Goal: Transaction & Acquisition: Purchase product/service

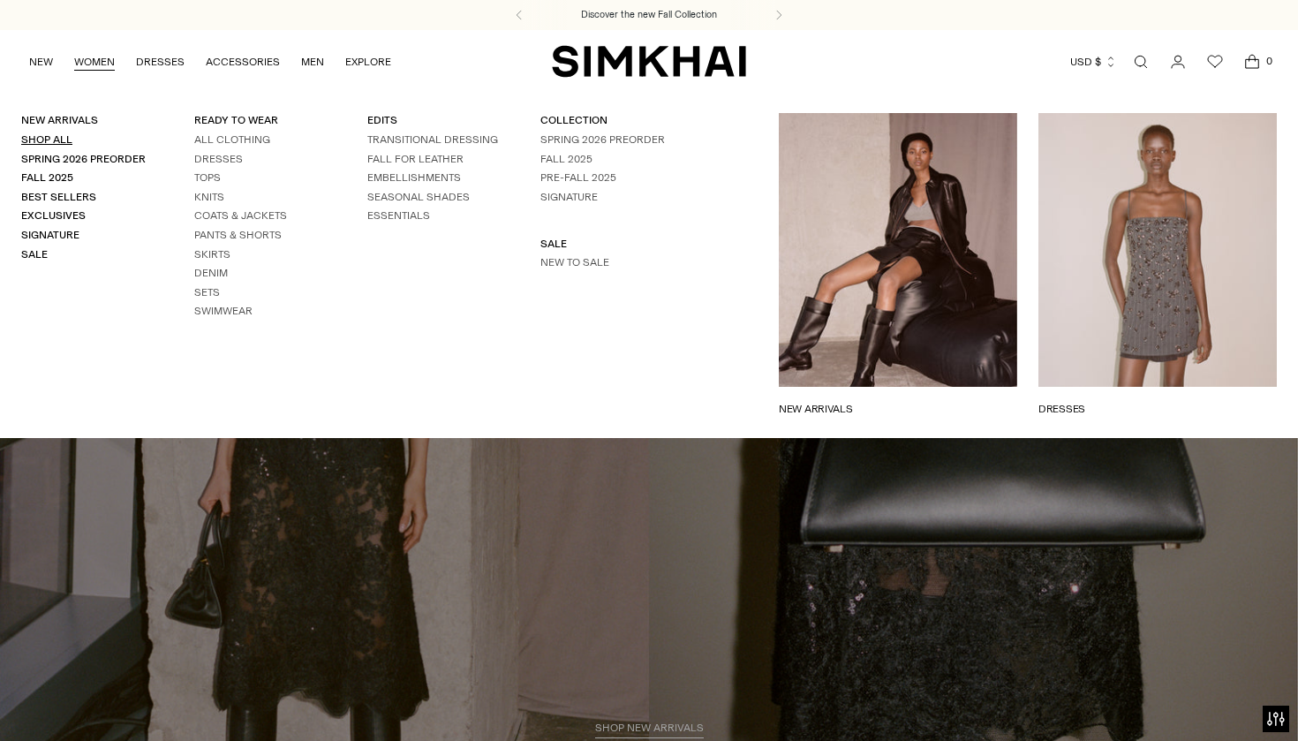
click at [53, 136] on link "Shop All" at bounding box center [46, 139] width 51 height 12
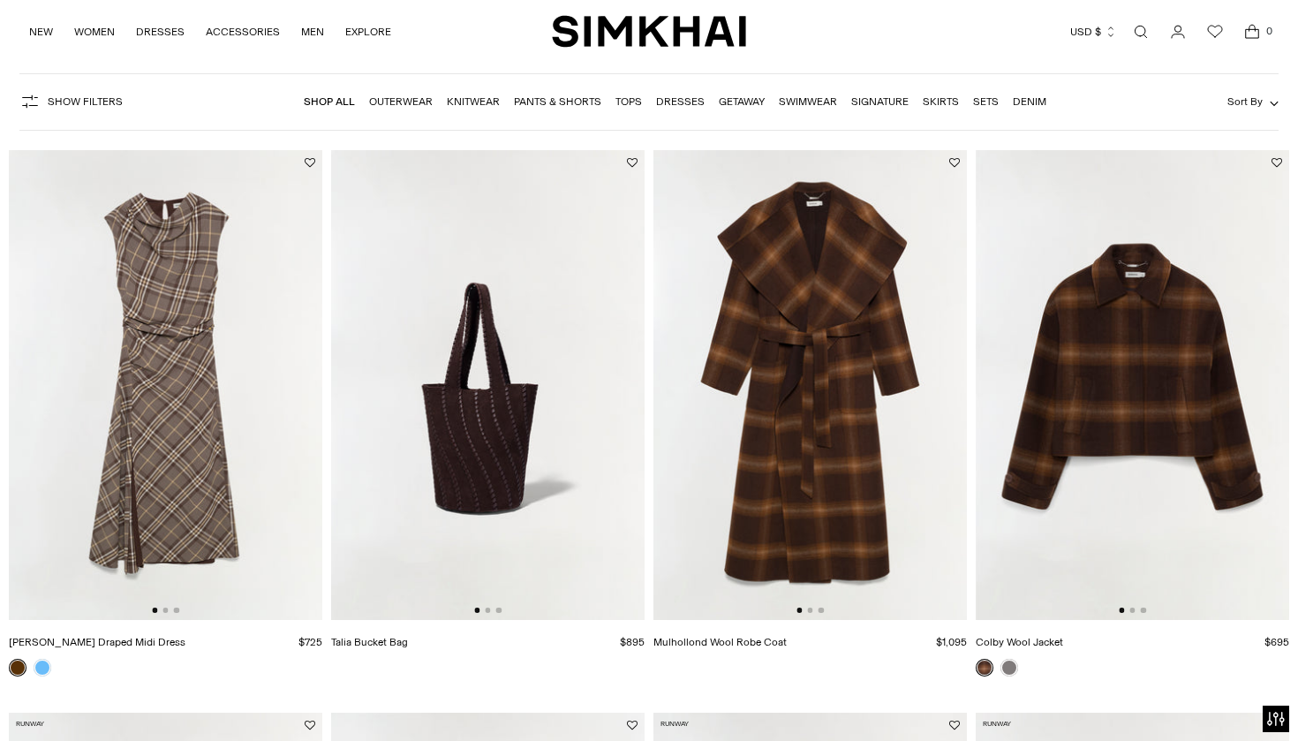
scroll to position [92, 0]
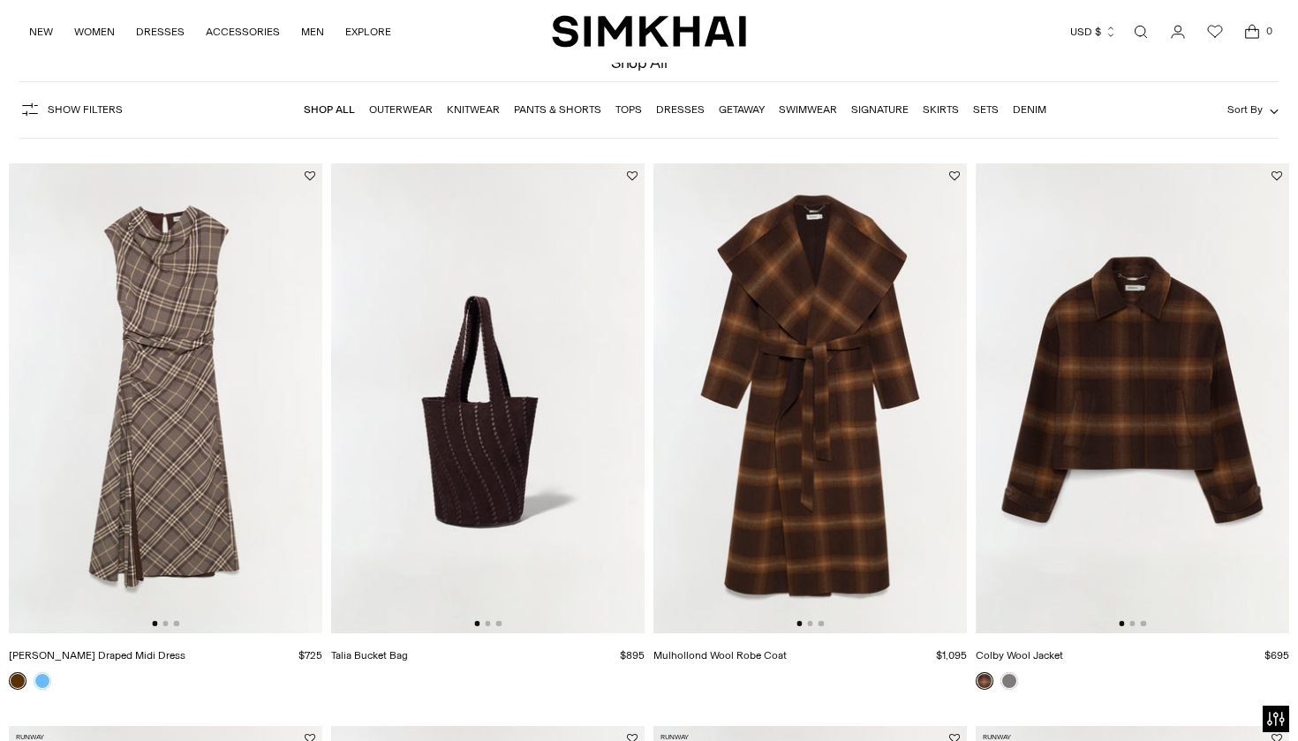
click at [153, 328] on img at bounding box center [165, 398] width 313 height 470
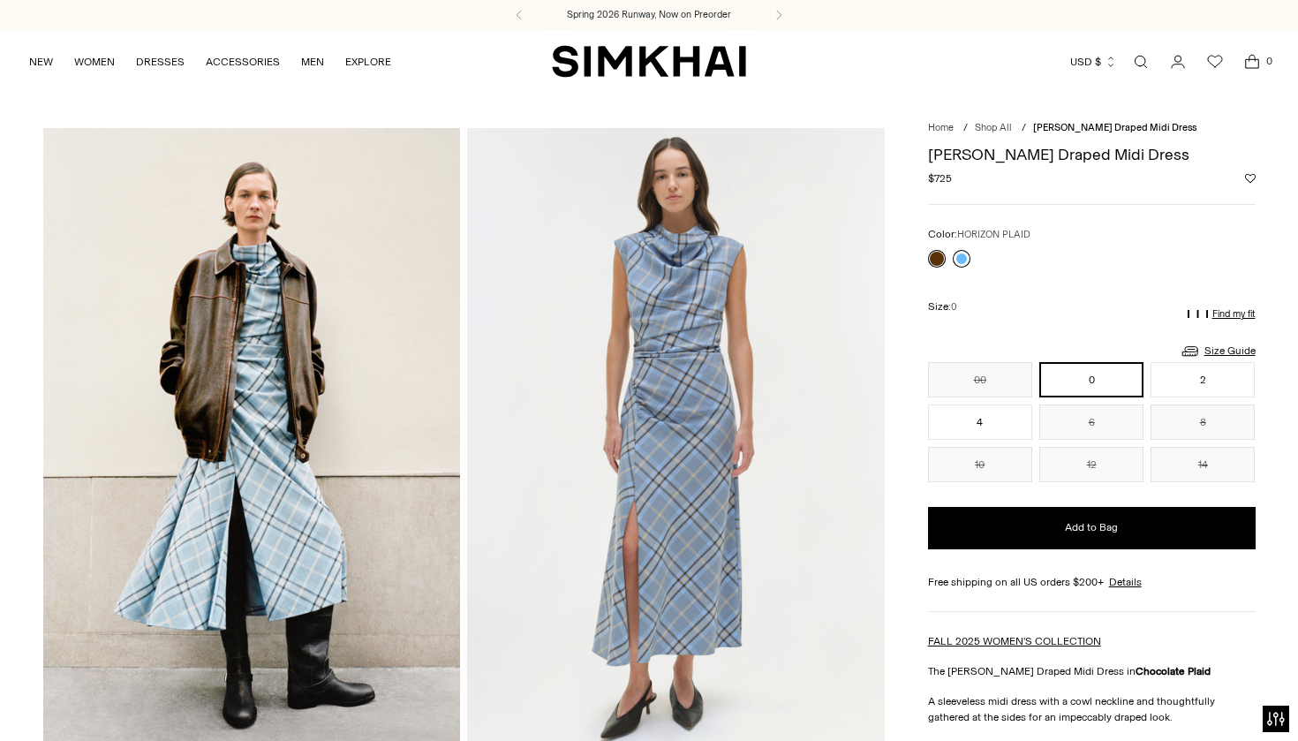
click at [961, 252] on link at bounding box center [961, 259] width 18 height 18
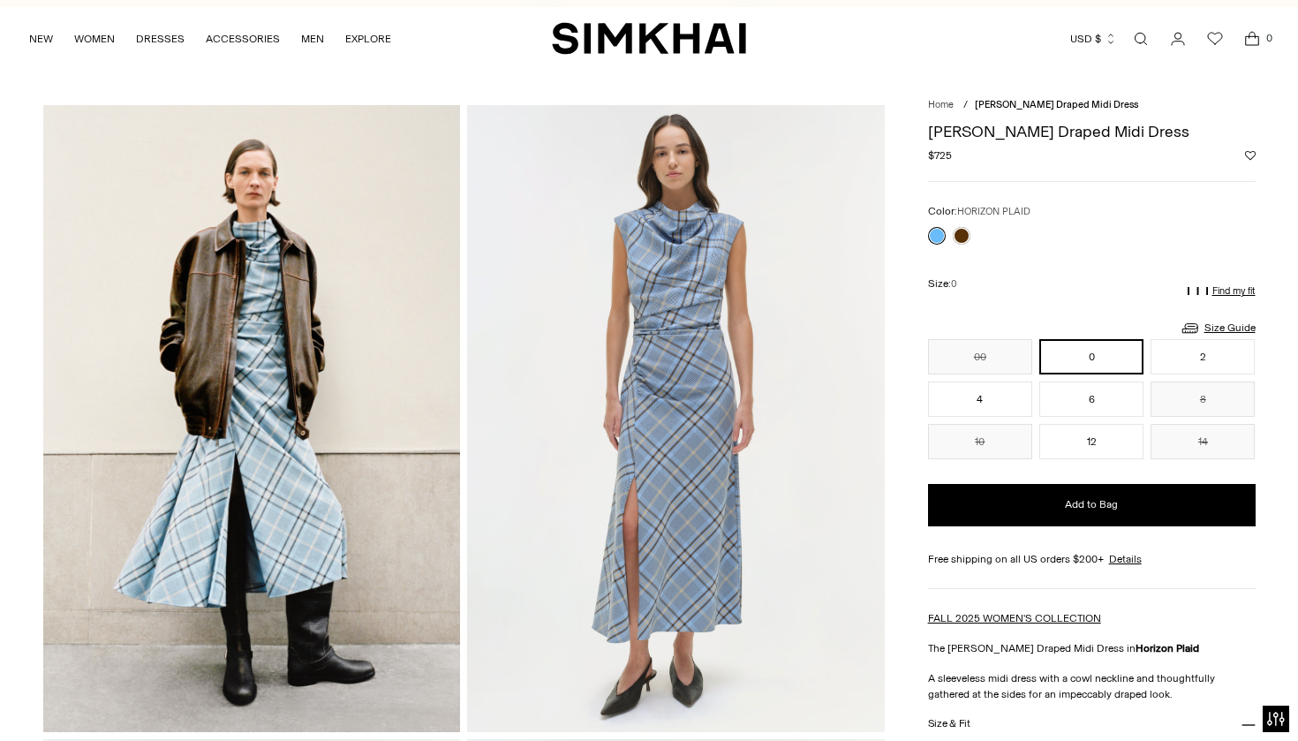
scroll to position [14, 0]
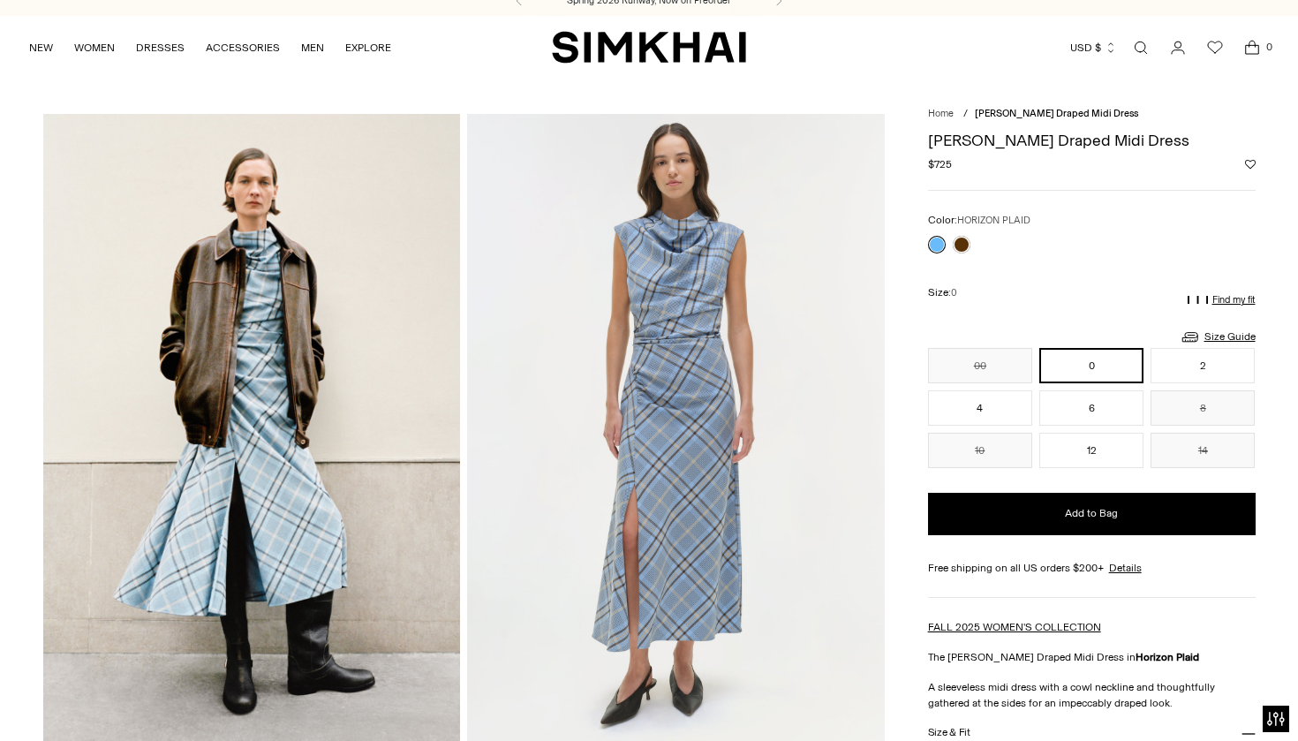
click at [938, 239] on link at bounding box center [937, 245] width 18 height 18
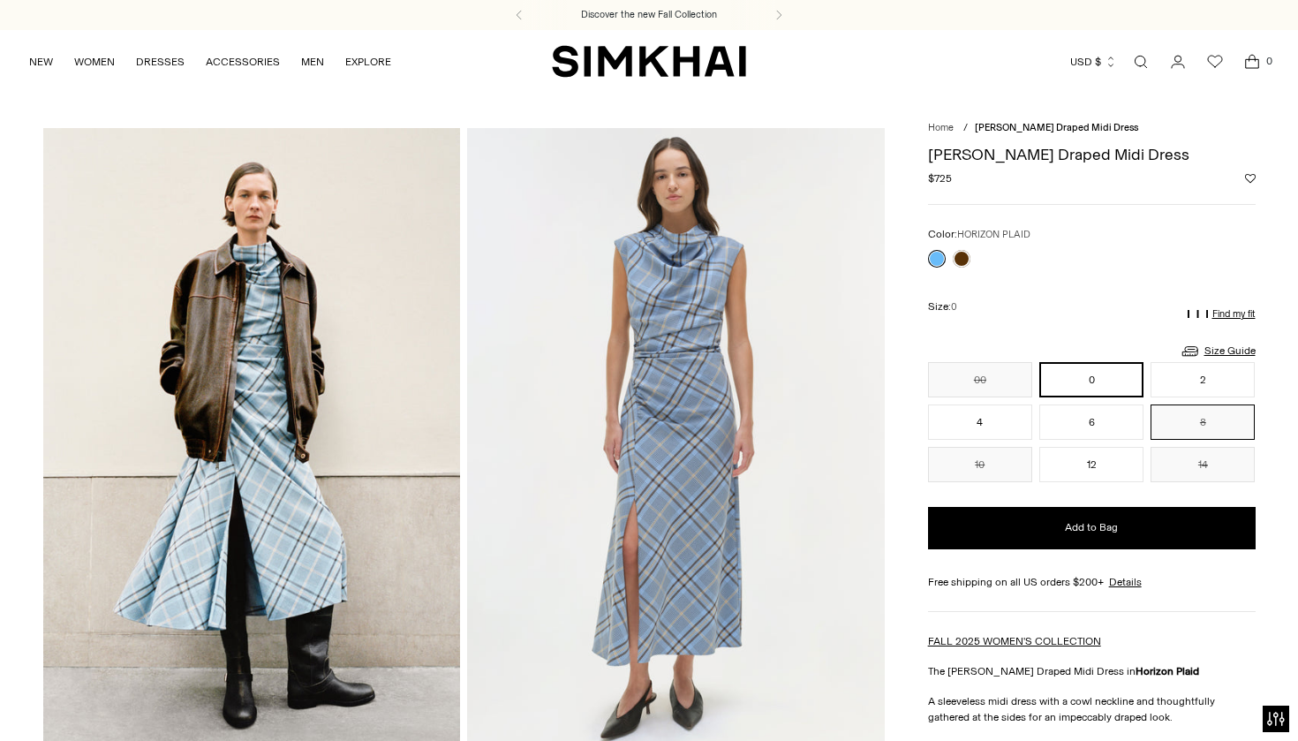
click at [1184, 420] on button "8" at bounding box center [1202, 421] width 104 height 35
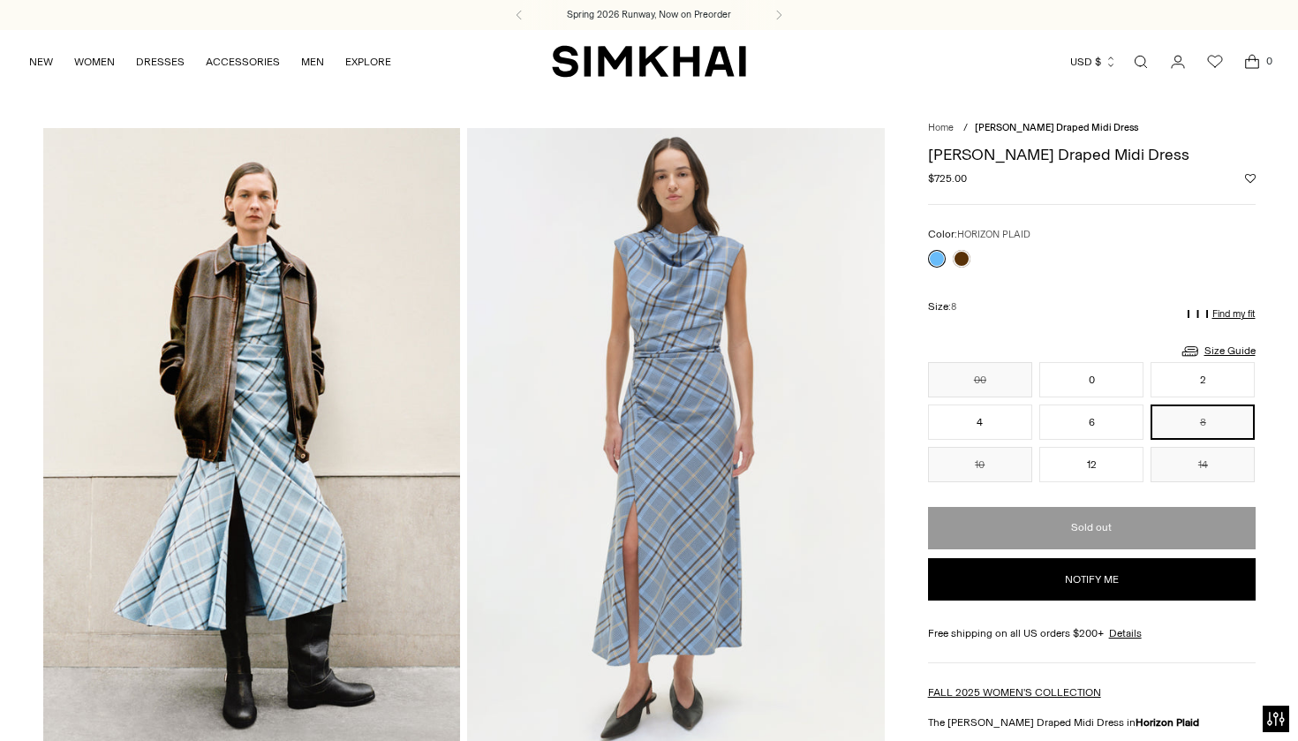
click at [1115, 583] on button "Notify me" at bounding box center [1091, 579] width 327 height 42
select select "**"
select select "**********"
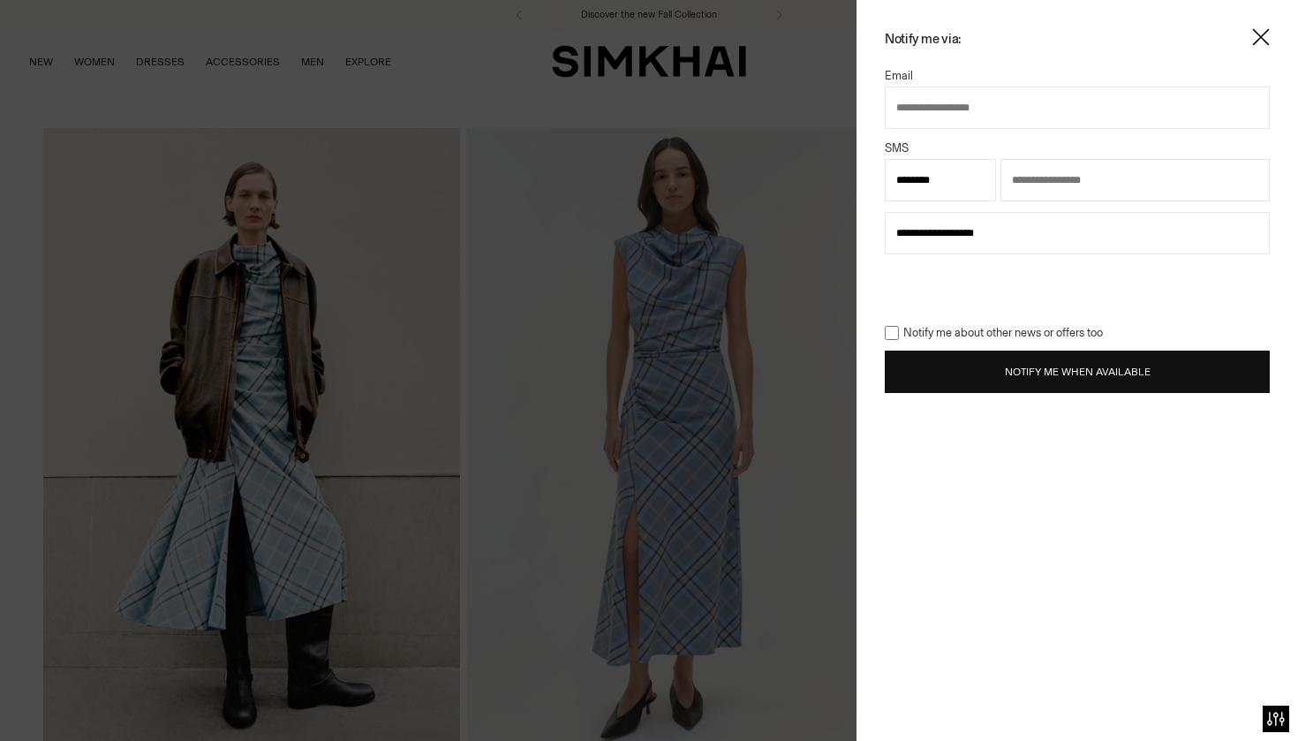
type input "**********"
click at [900, 328] on span "Notify me about other news or offers too" at bounding box center [1001, 333] width 204 height 18
click at [959, 373] on button "Notify Me When Available" at bounding box center [1076, 371] width 385 height 42
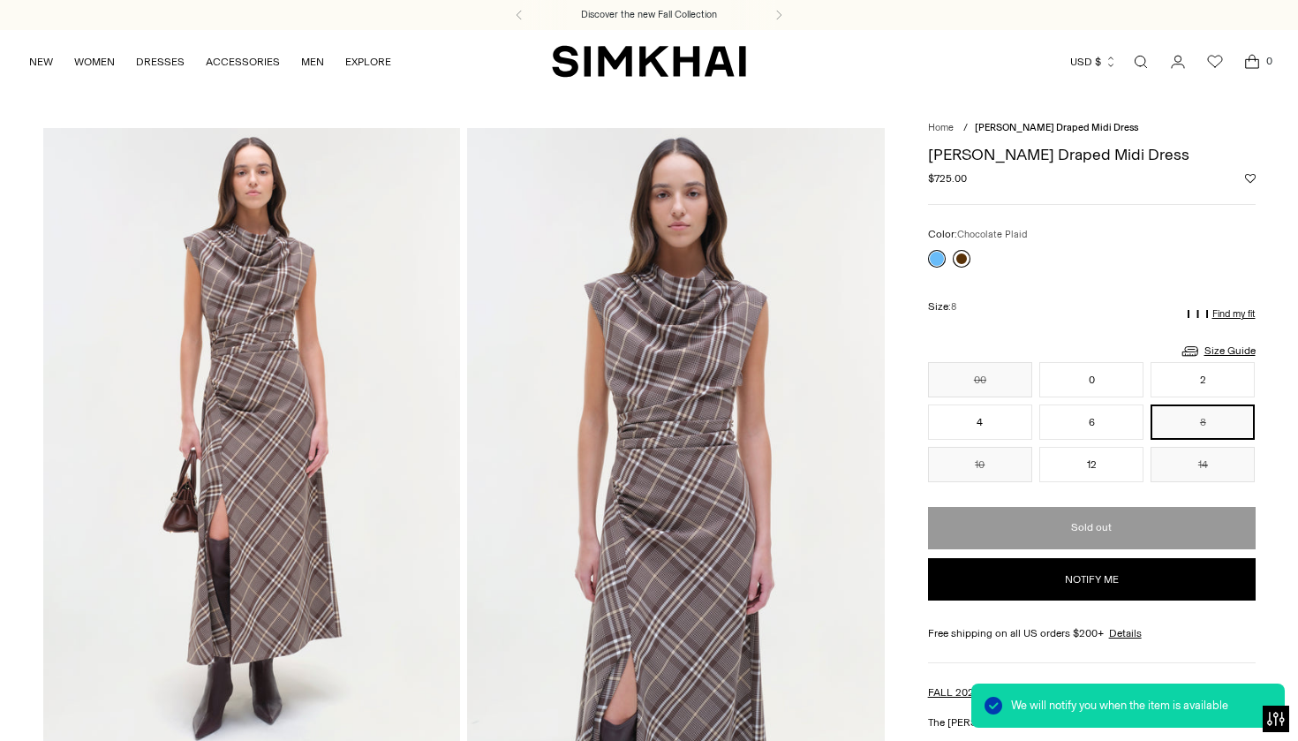
click at [958, 260] on link at bounding box center [961, 259] width 18 height 18
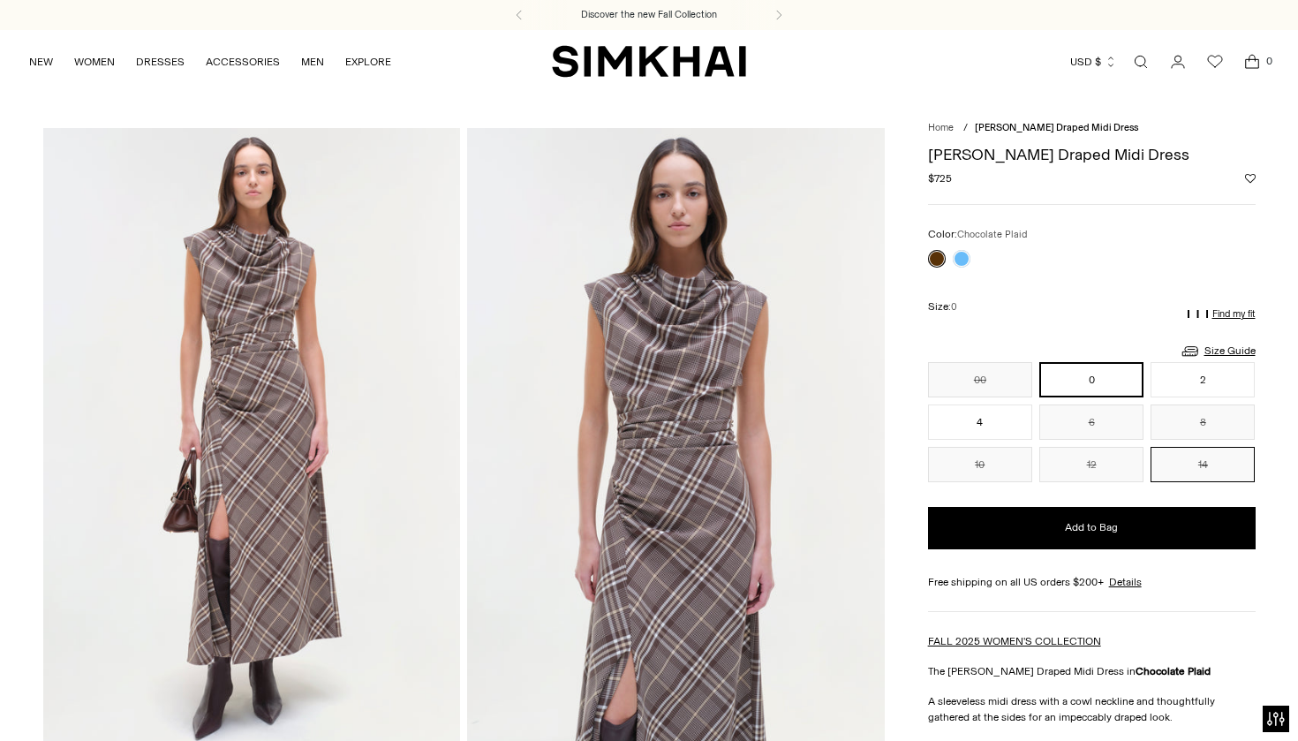
click at [1188, 425] on button "8" at bounding box center [1202, 421] width 104 height 35
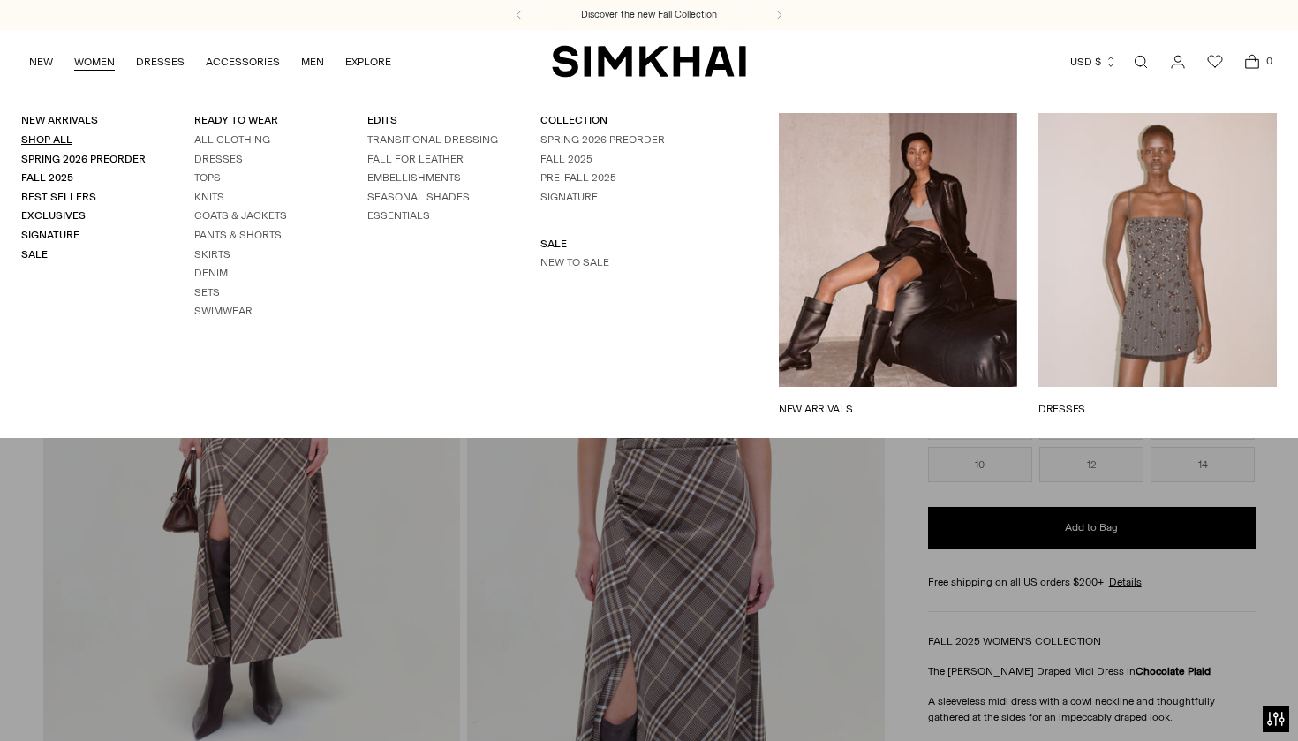
click at [66, 139] on link "Shop All" at bounding box center [46, 139] width 51 height 12
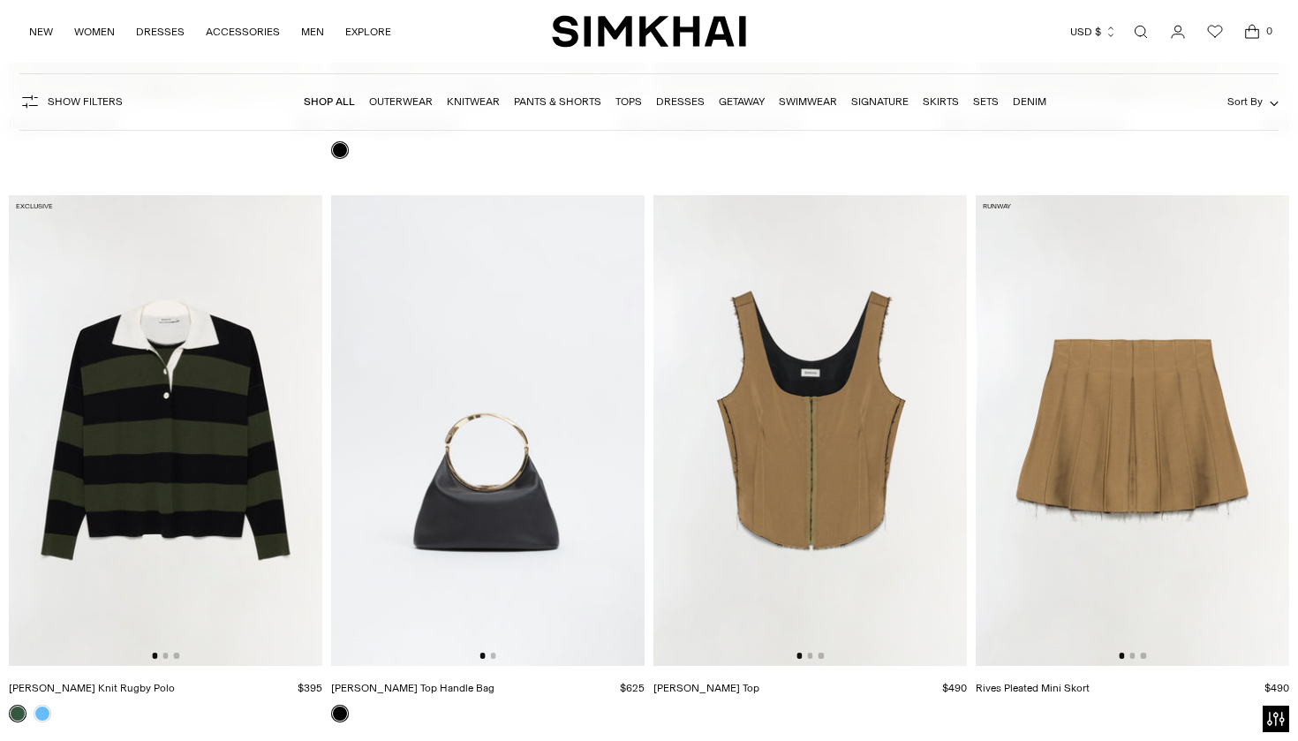
scroll to position [13579, 0]
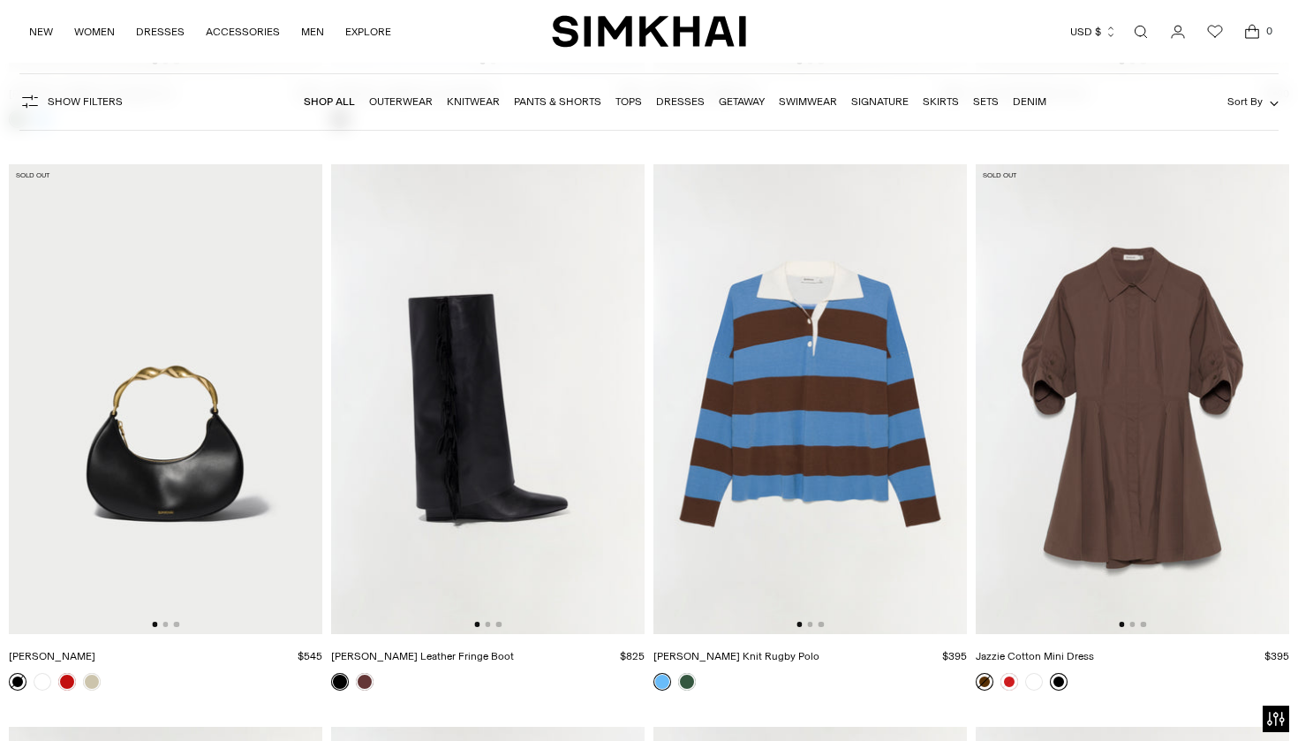
click at [1056, 685] on link at bounding box center [1059, 682] width 18 height 18
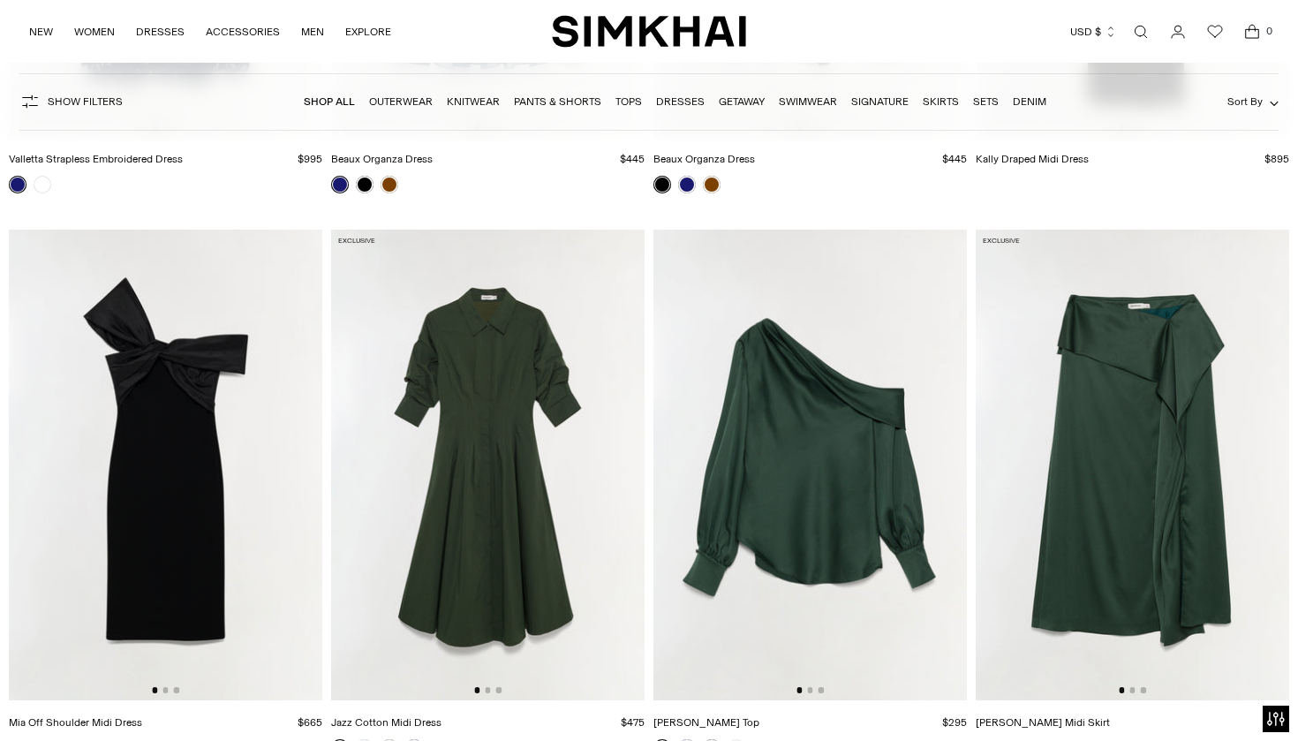
scroll to position [19783, 0]
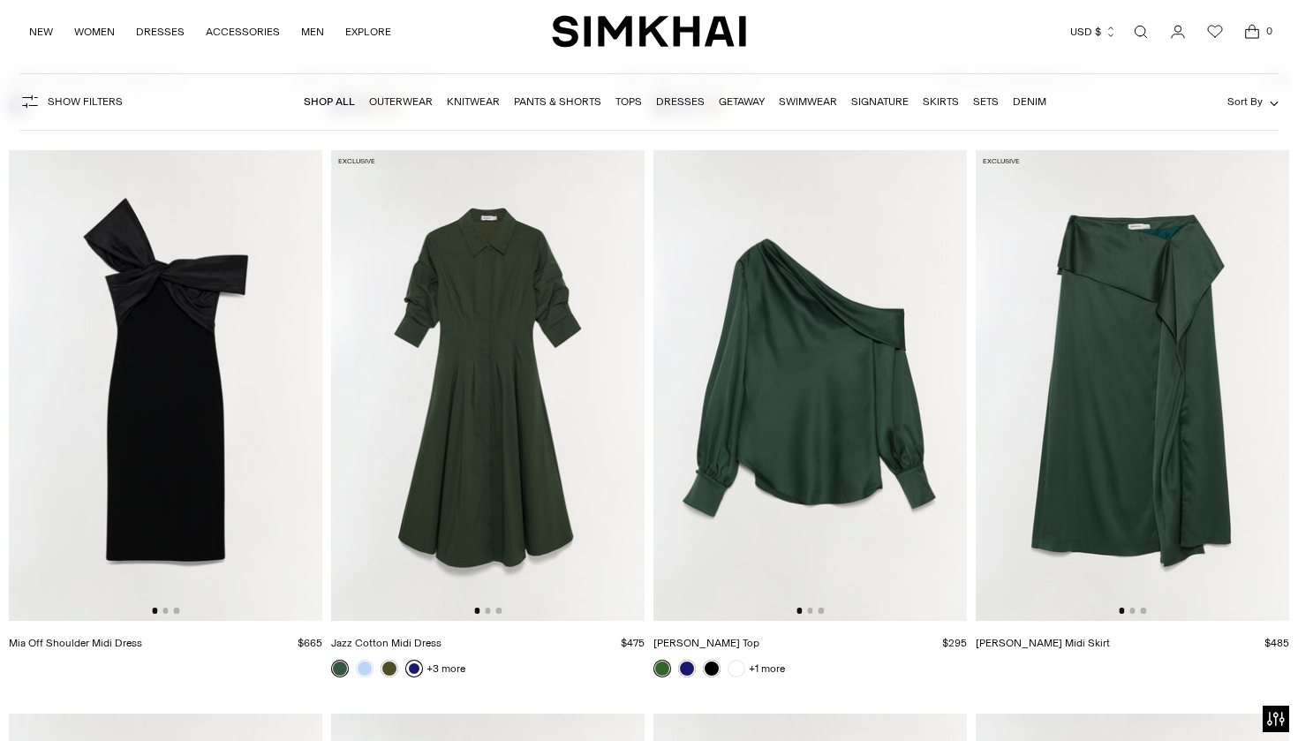
click at [412, 669] on link at bounding box center [414, 668] width 18 height 18
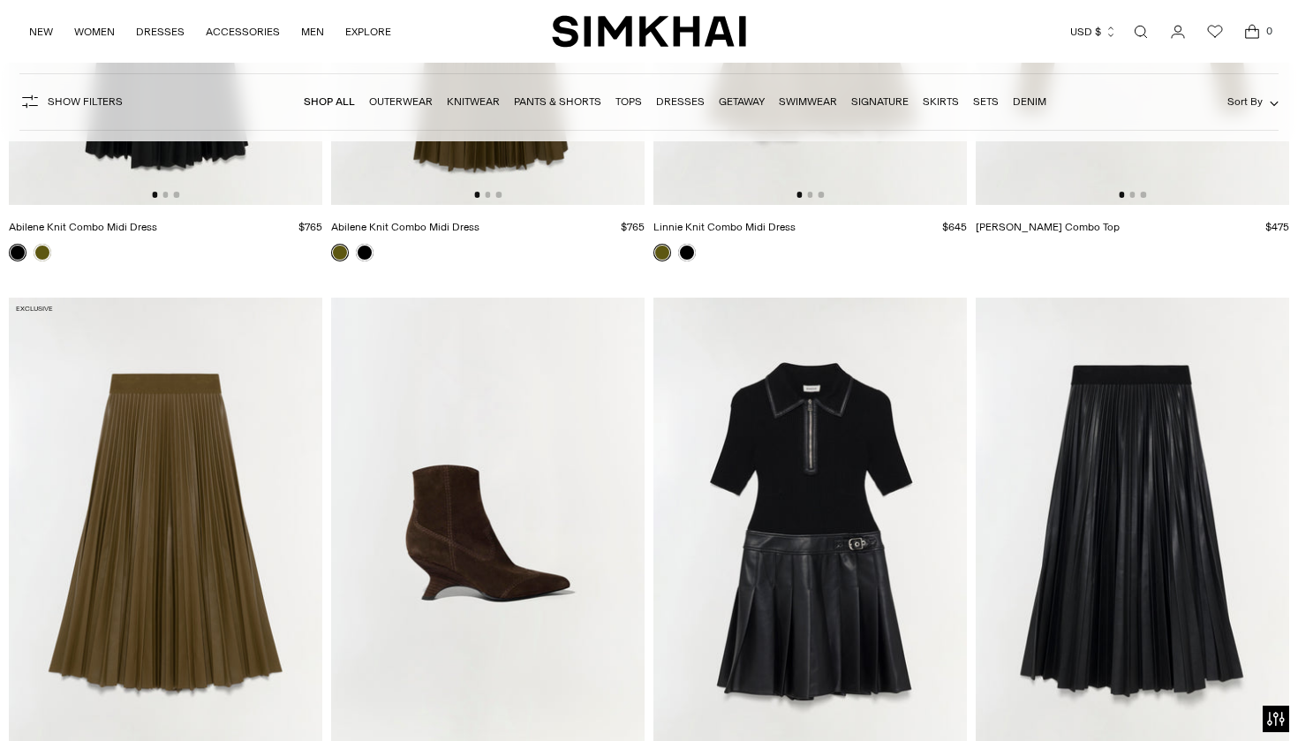
scroll to position [23881, 0]
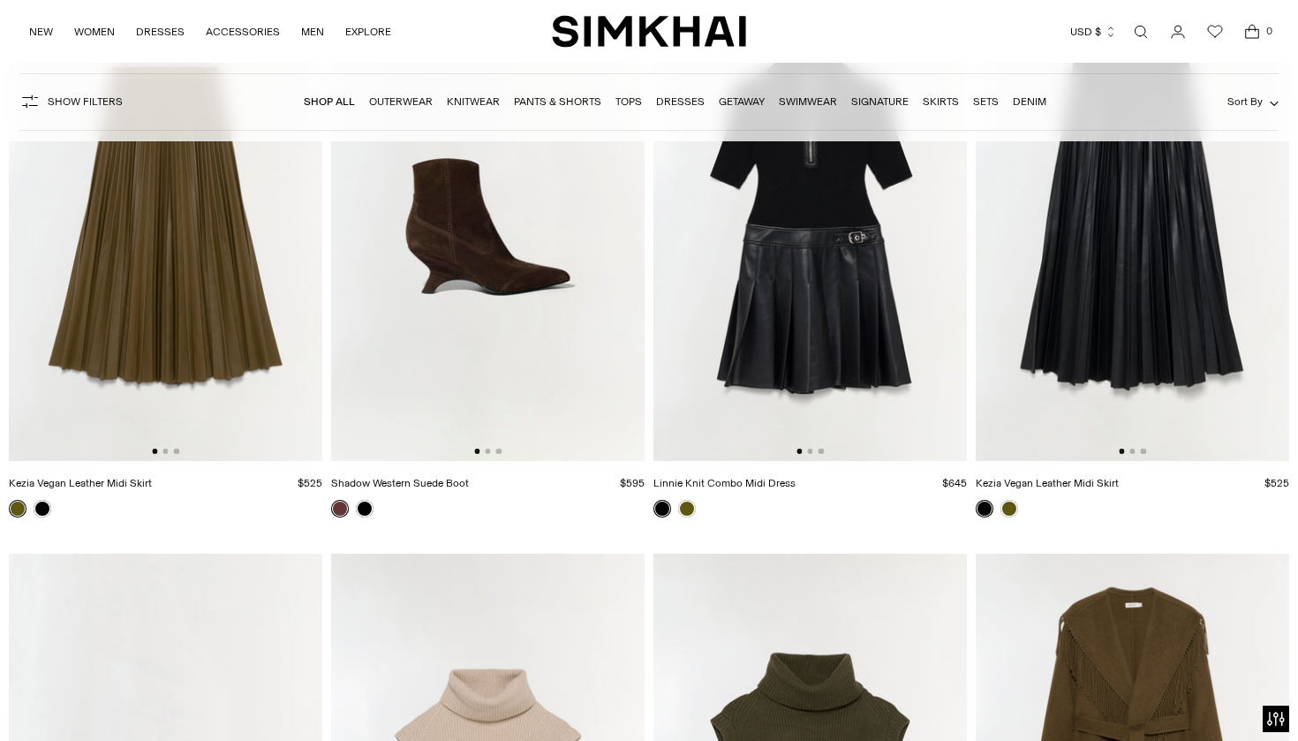
click at [803, 373] on img at bounding box center [809, 226] width 313 height 470
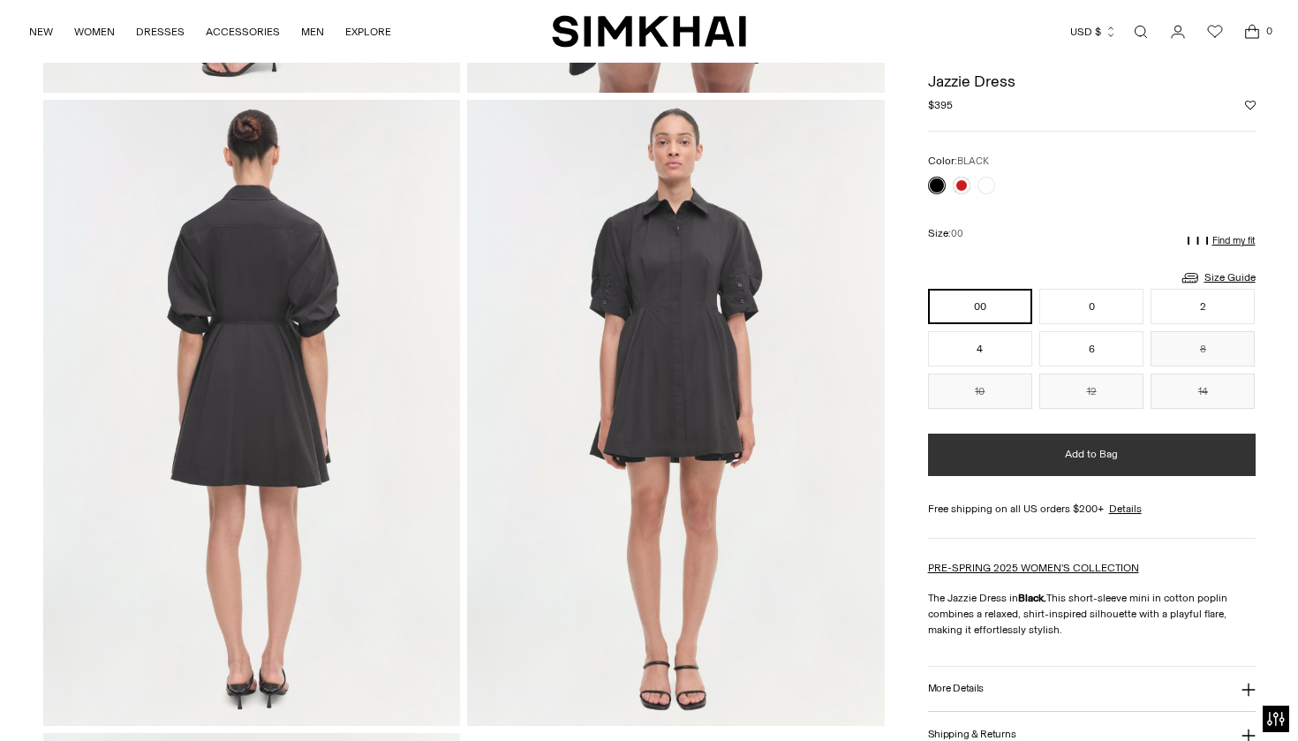
scroll to position [1292, 0]
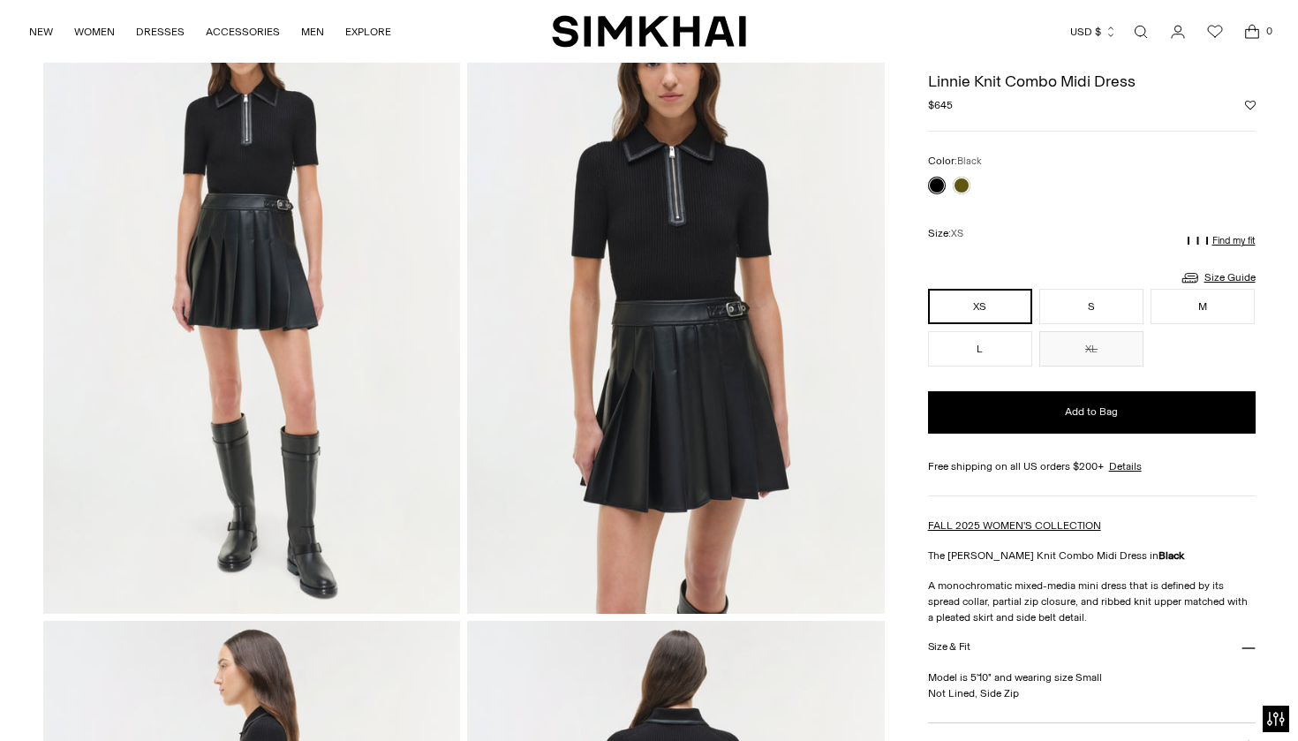
scroll to position [126, 0]
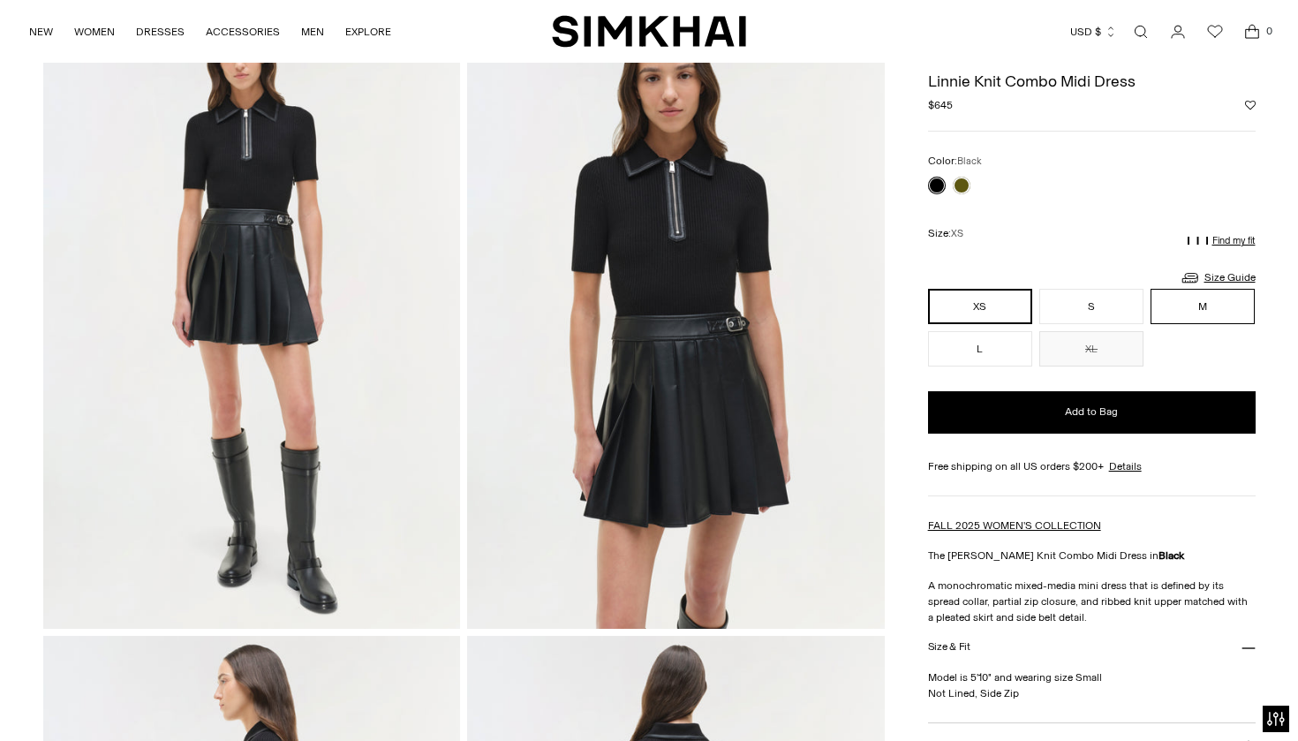
click at [1189, 307] on button "M" at bounding box center [1202, 306] width 104 height 35
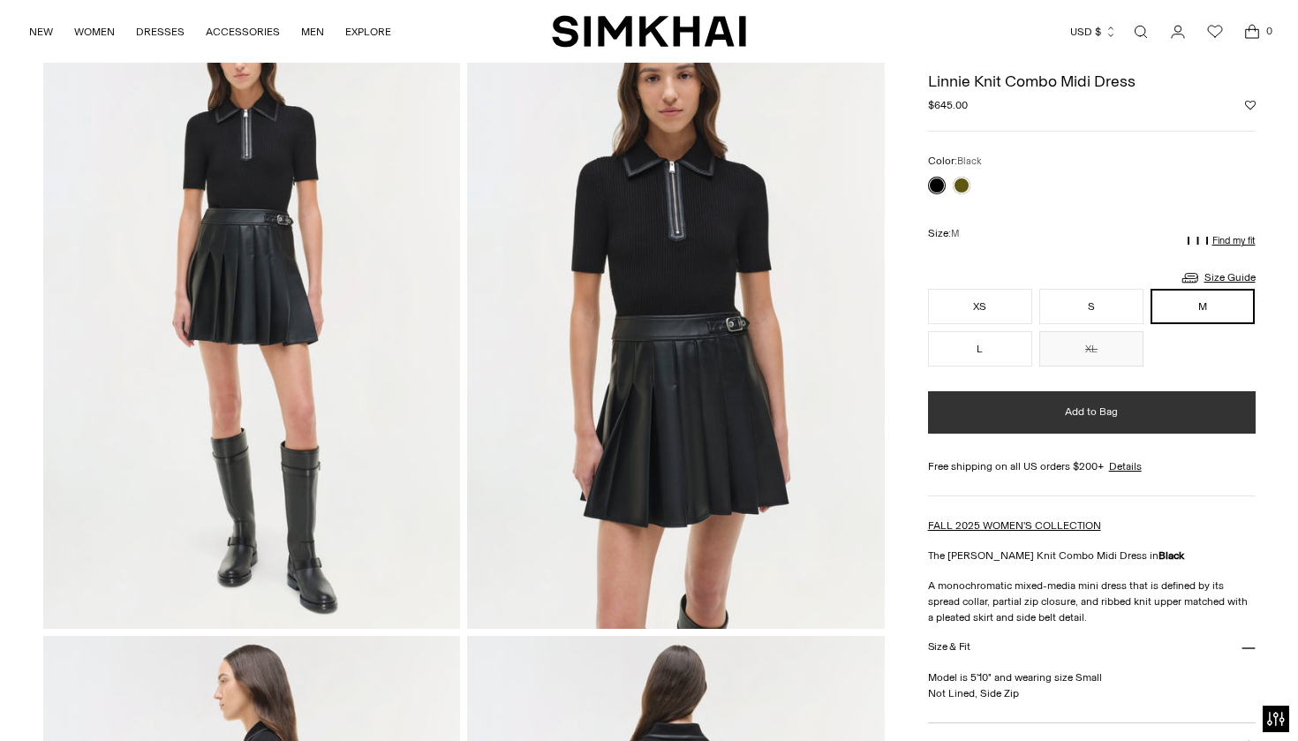
click at [1064, 413] on button "Add to Bag" at bounding box center [1091, 412] width 327 height 42
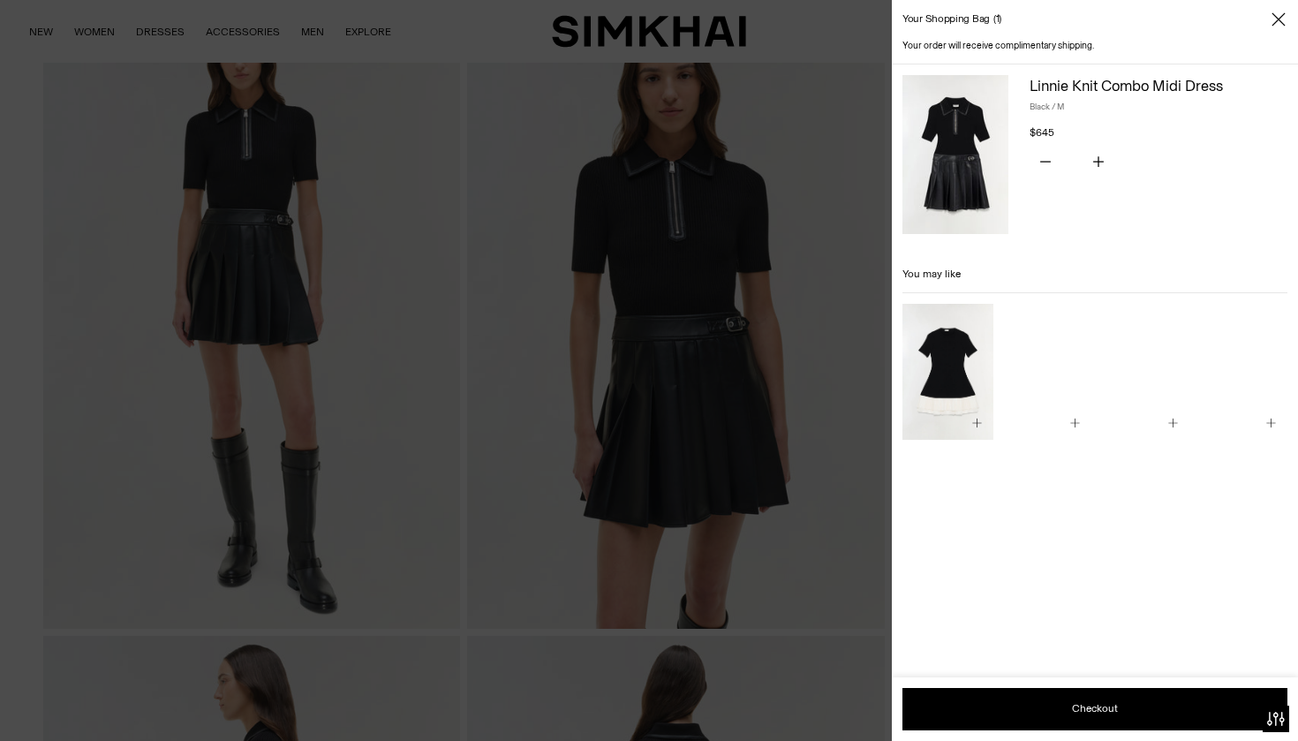
click at [0, 0] on img "Lorin Taffeta Knit Midi Dress" at bounding box center [0, 0] width 0 height 0
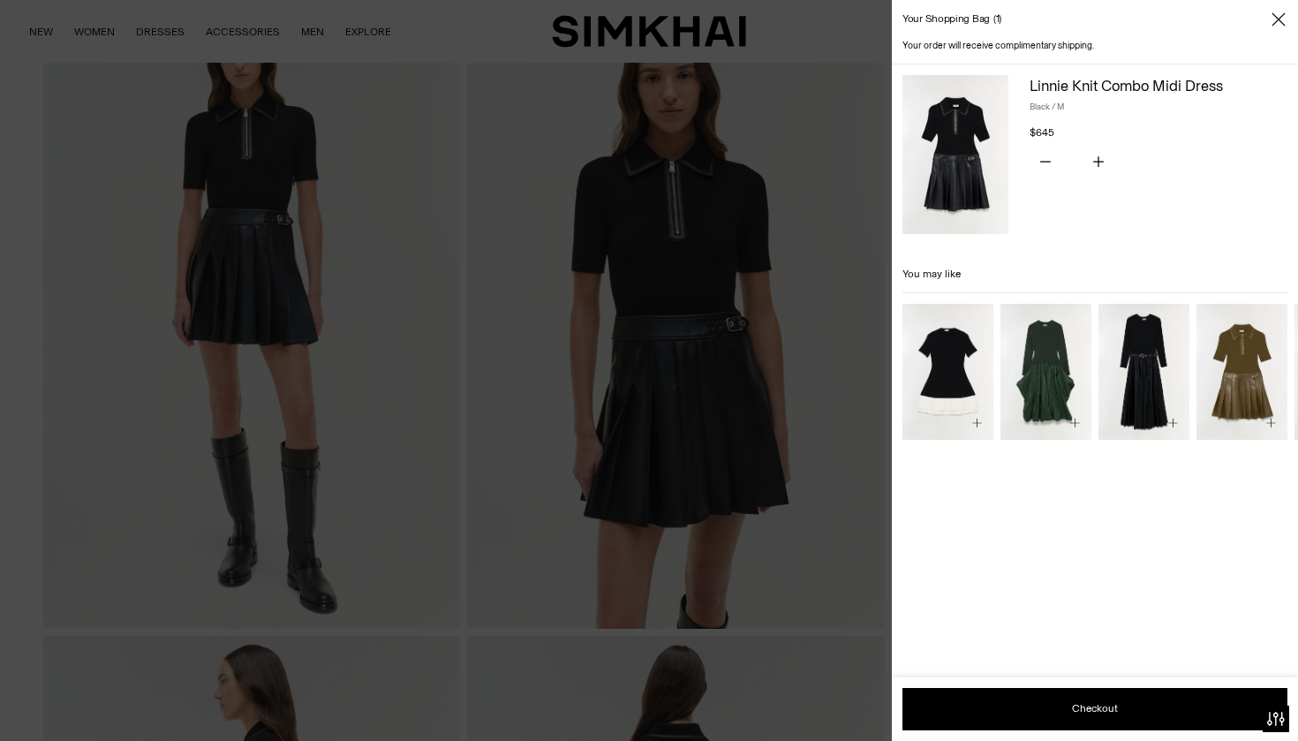
click at [0, 0] on img "Linnie Knit Combo Midi Dress" at bounding box center [0, 0] width 0 height 0
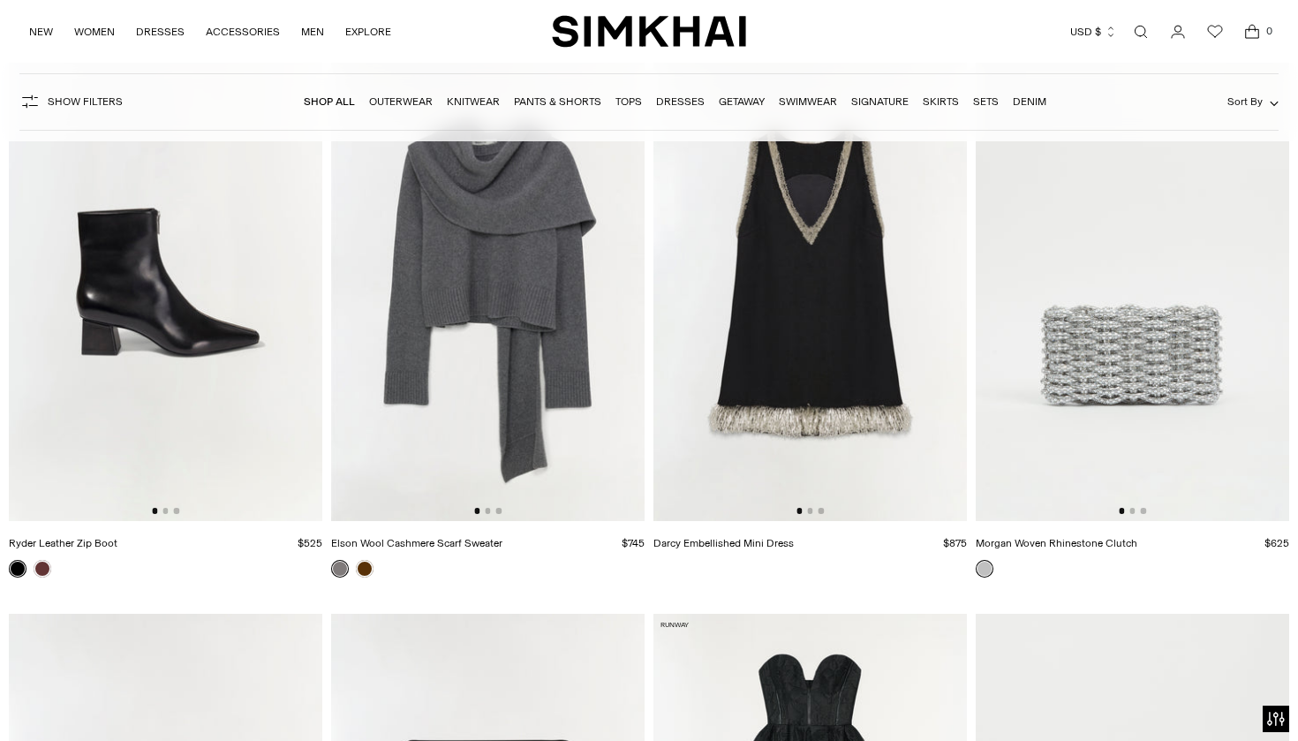
scroll to position [10884, 0]
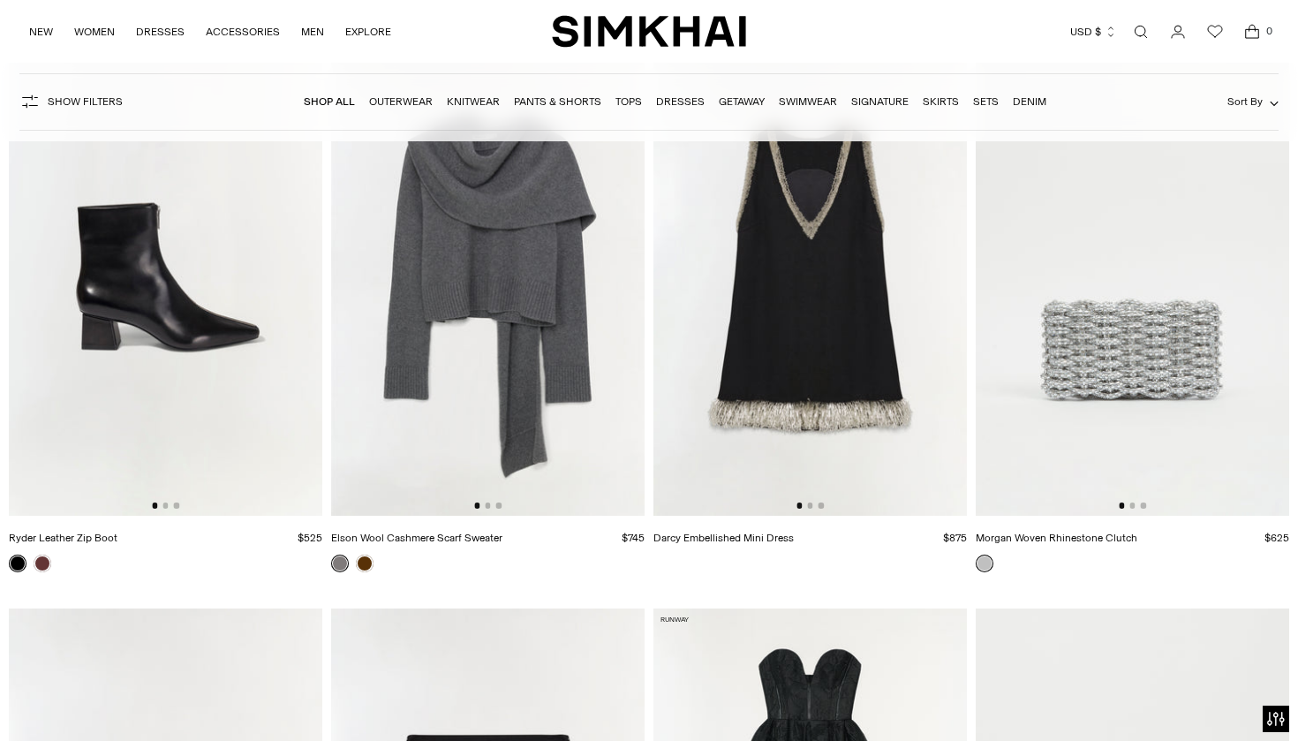
drag, startPoint x: 1291, startPoint y: 150, endPoint x: 1285, endPoint y: 207, distance: 56.8
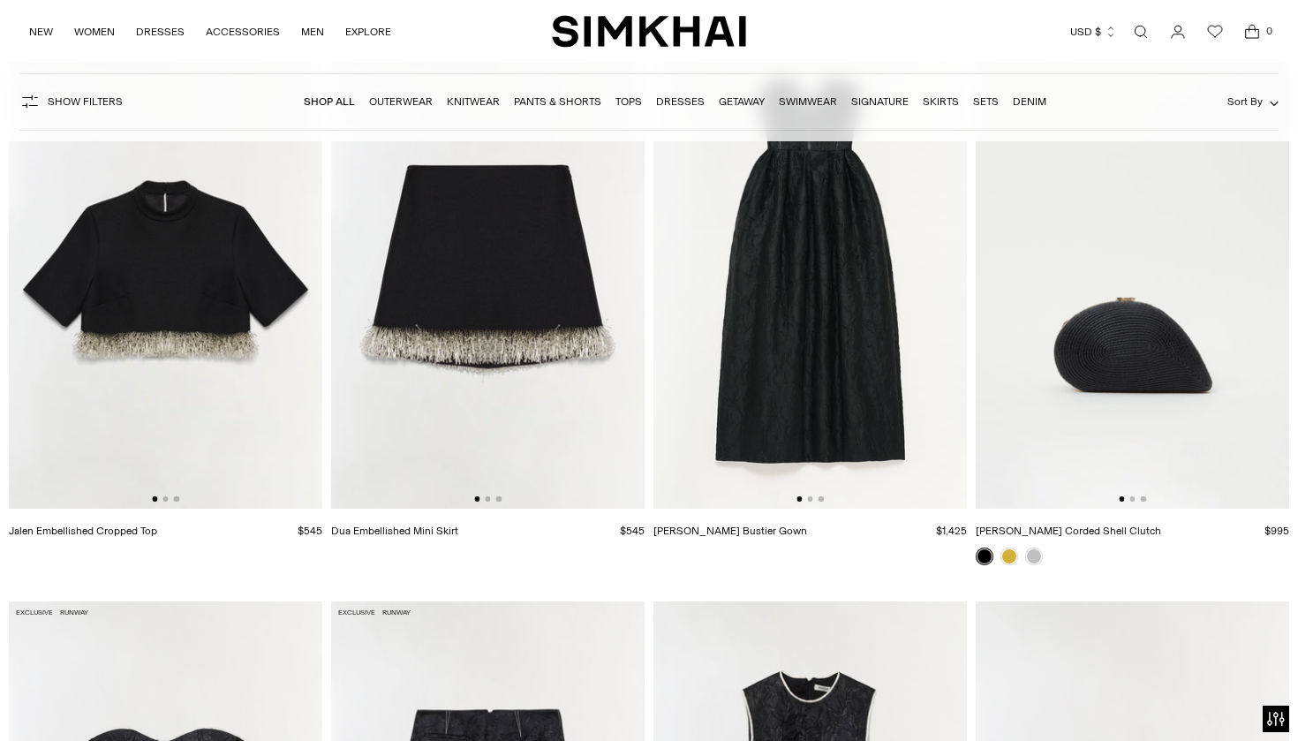
scroll to position [12884, 0]
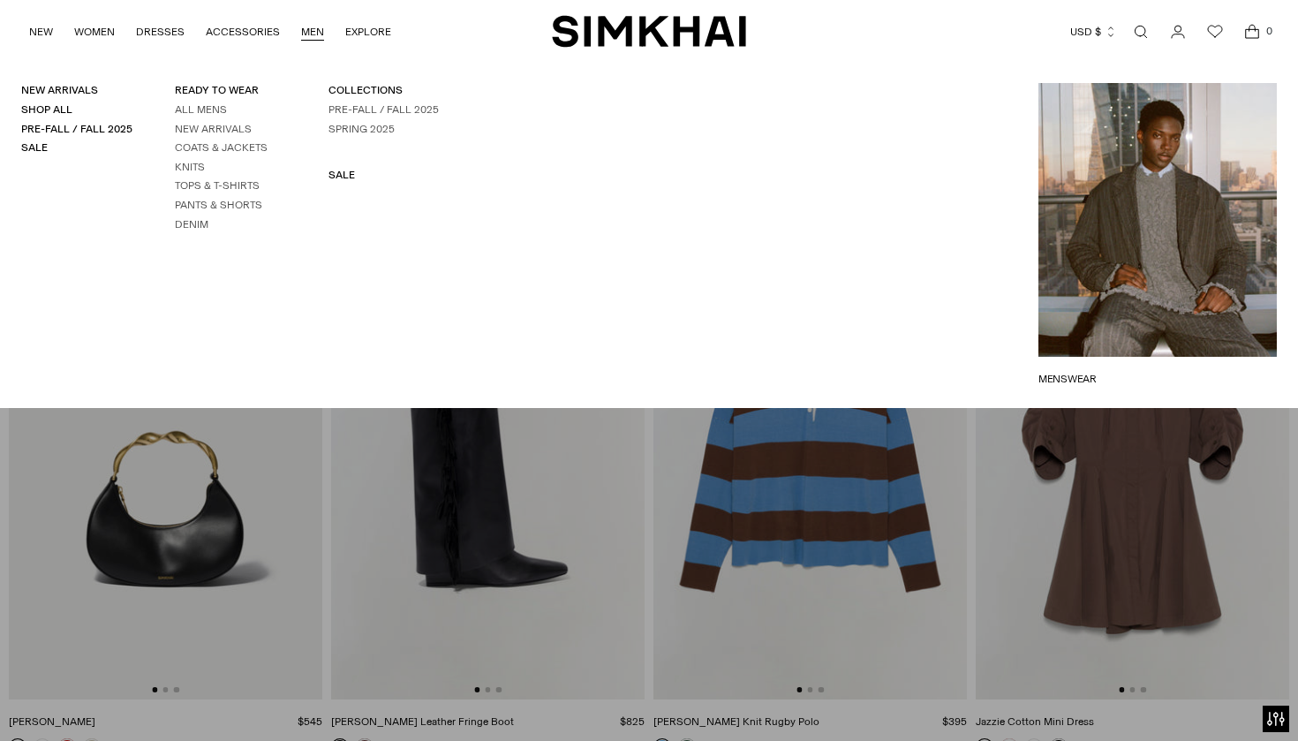
scroll to position [13371, 0]
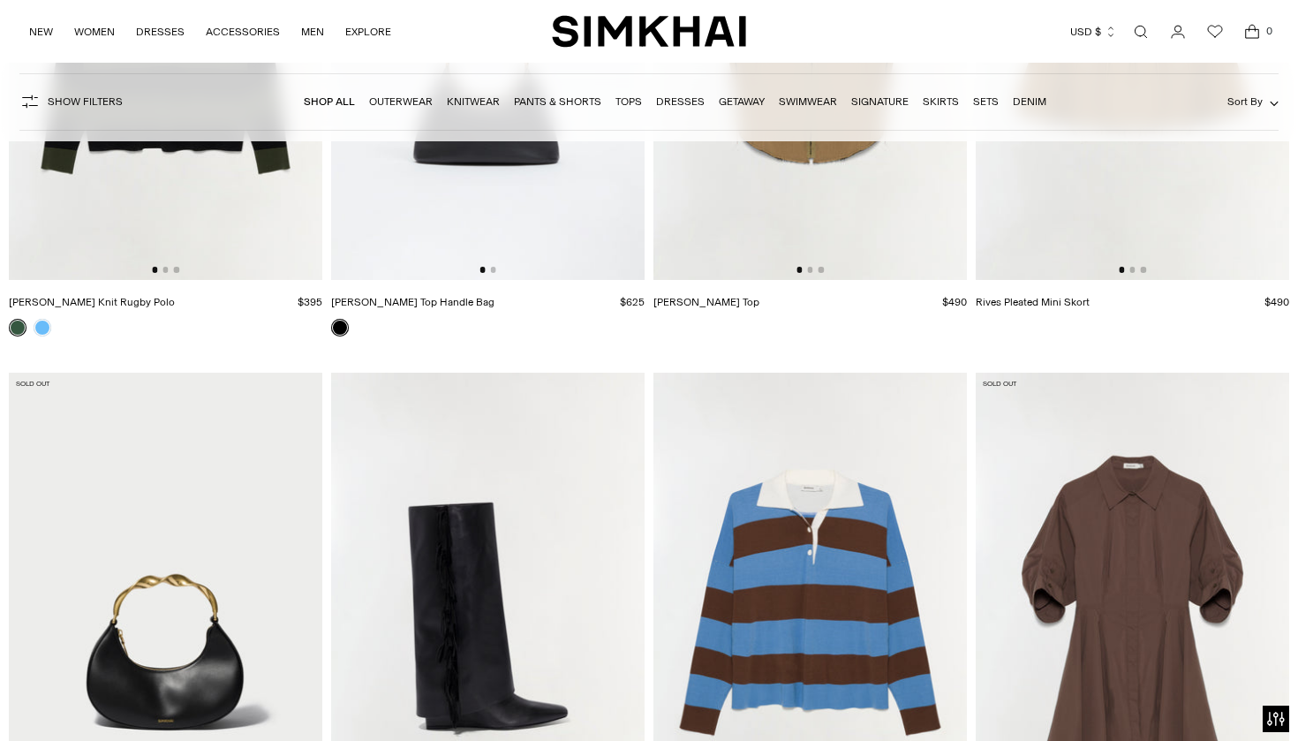
click at [1103, 550] on img at bounding box center [1131, 608] width 313 height 470
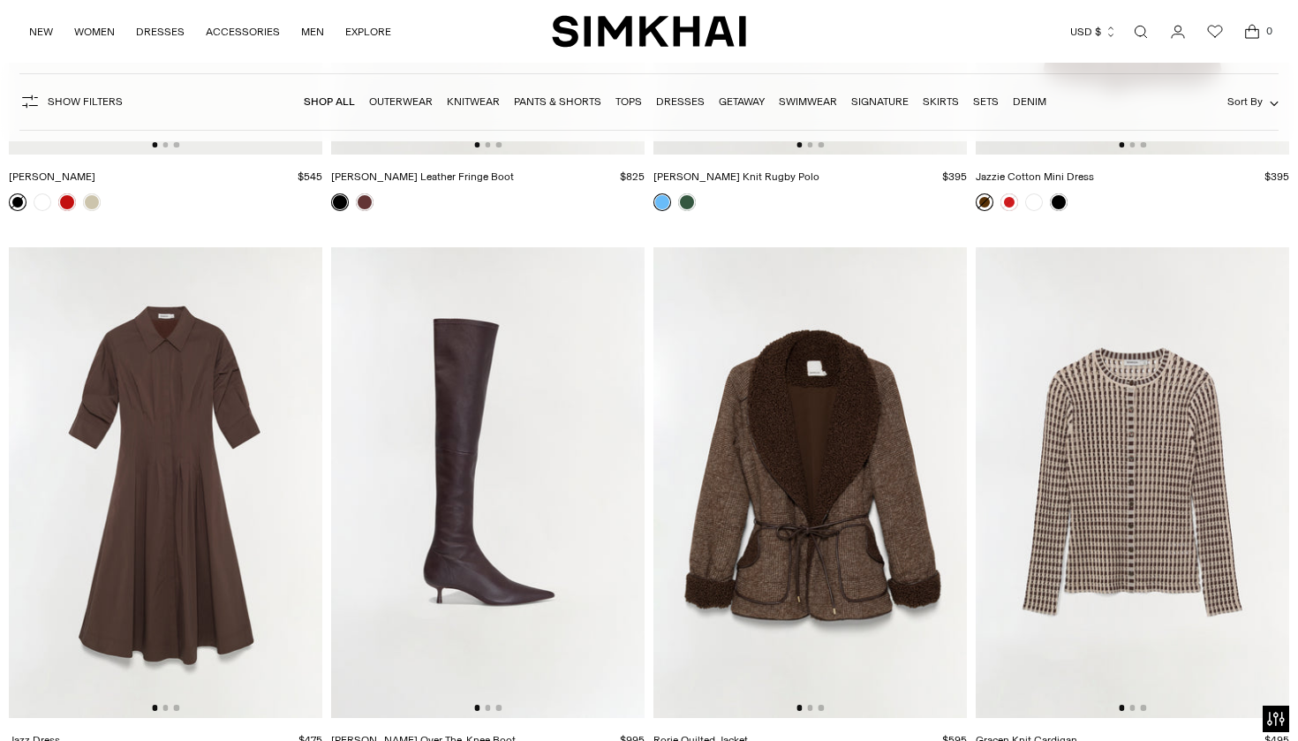
scroll to position [14374, 0]
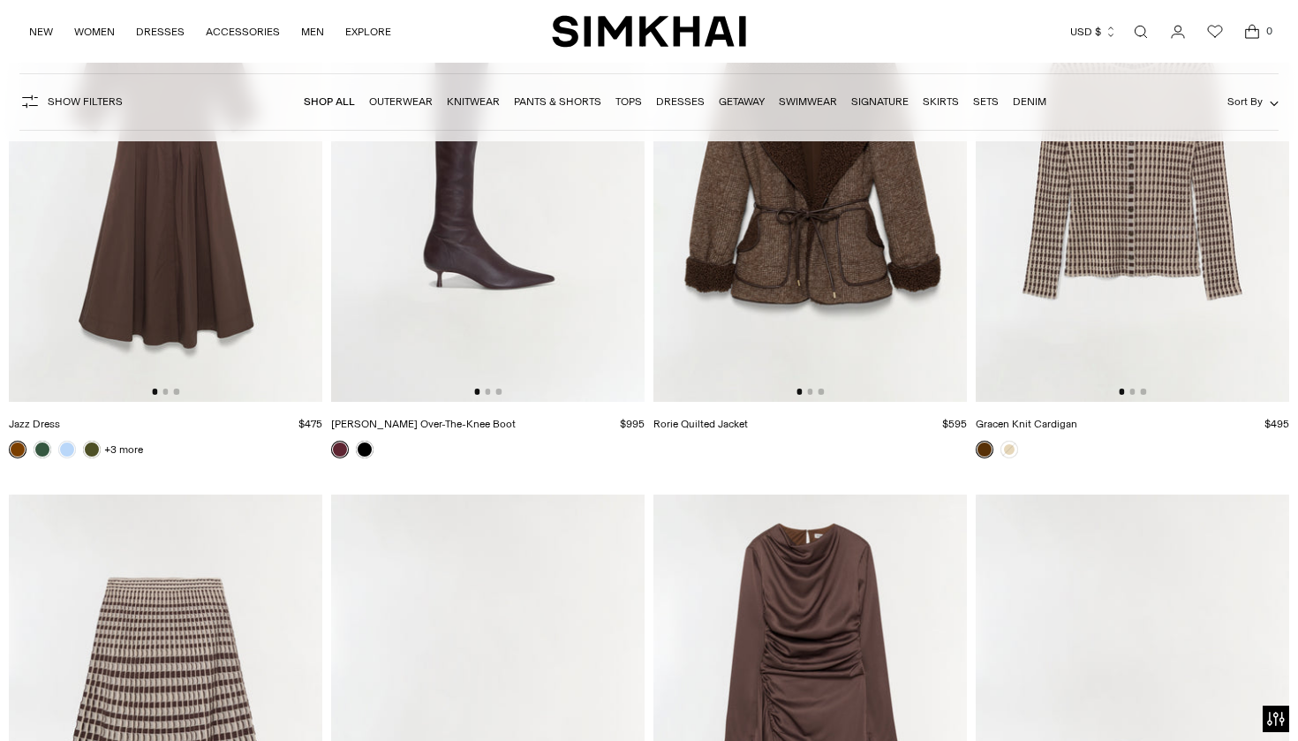
click at [675, 101] on link "Dresses" at bounding box center [680, 101] width 49 height 12
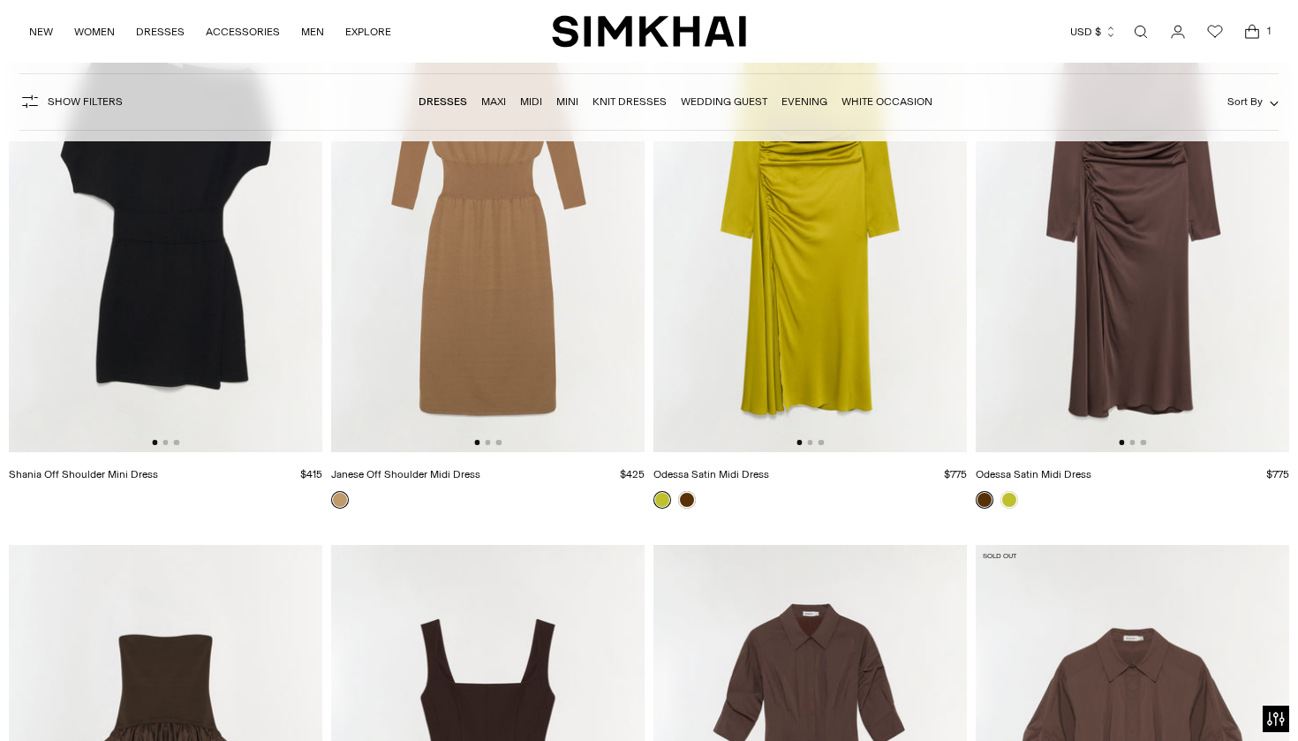
scroll to position [4758, 0]
click at [165, 440] on button "Go to slide 2" at bounding box center [164, 441] width 5 height 5
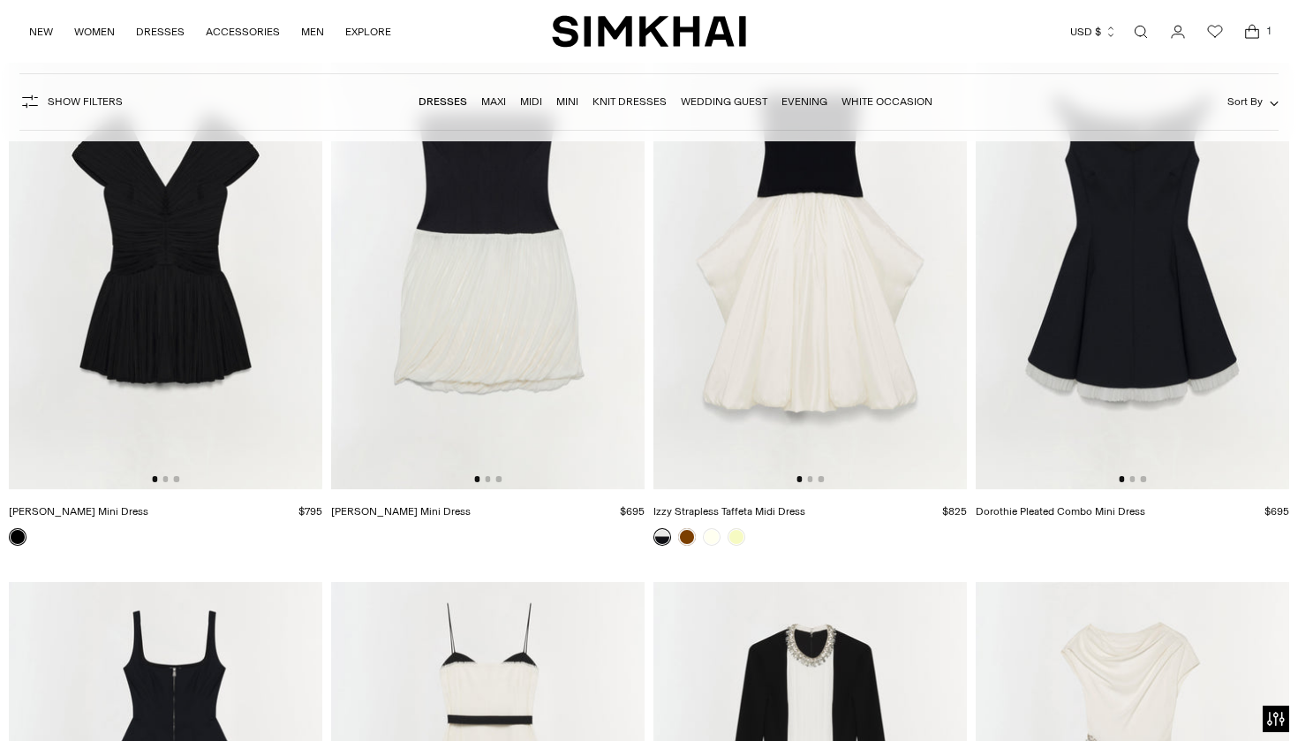
scroll to position [7523, 0]
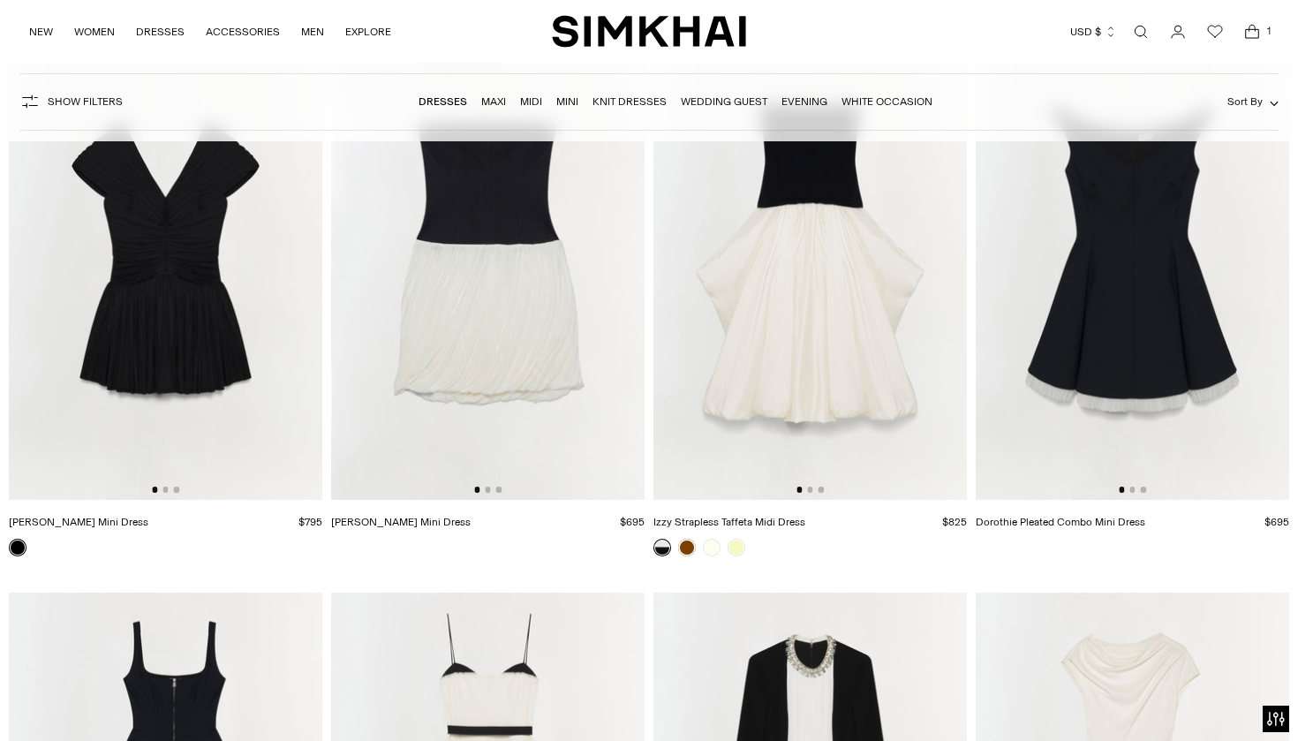
click at [169, 488] on div at bounding box center [165, 488] width 27 height 5
click at [165, 492] on button "Go to slide 2" at bounding box center [164, 488] width 5 height 5
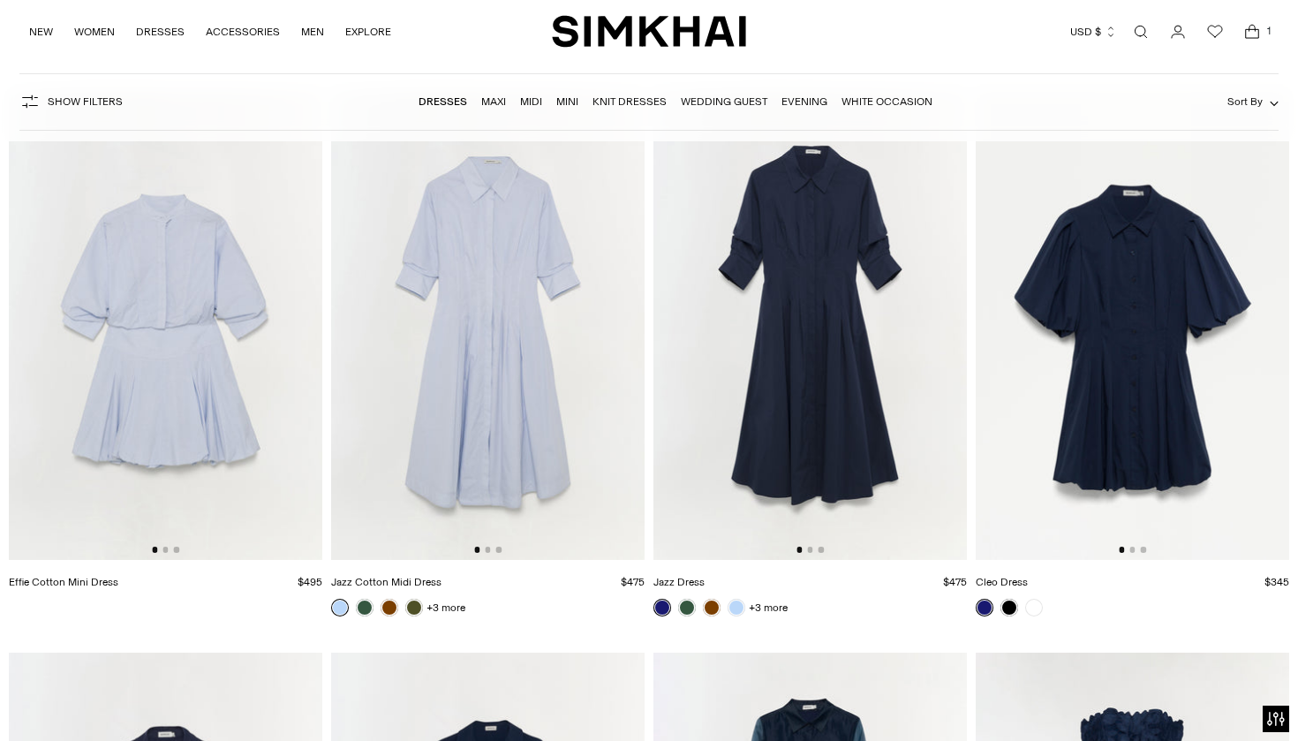
scroll to position [10916, 0]
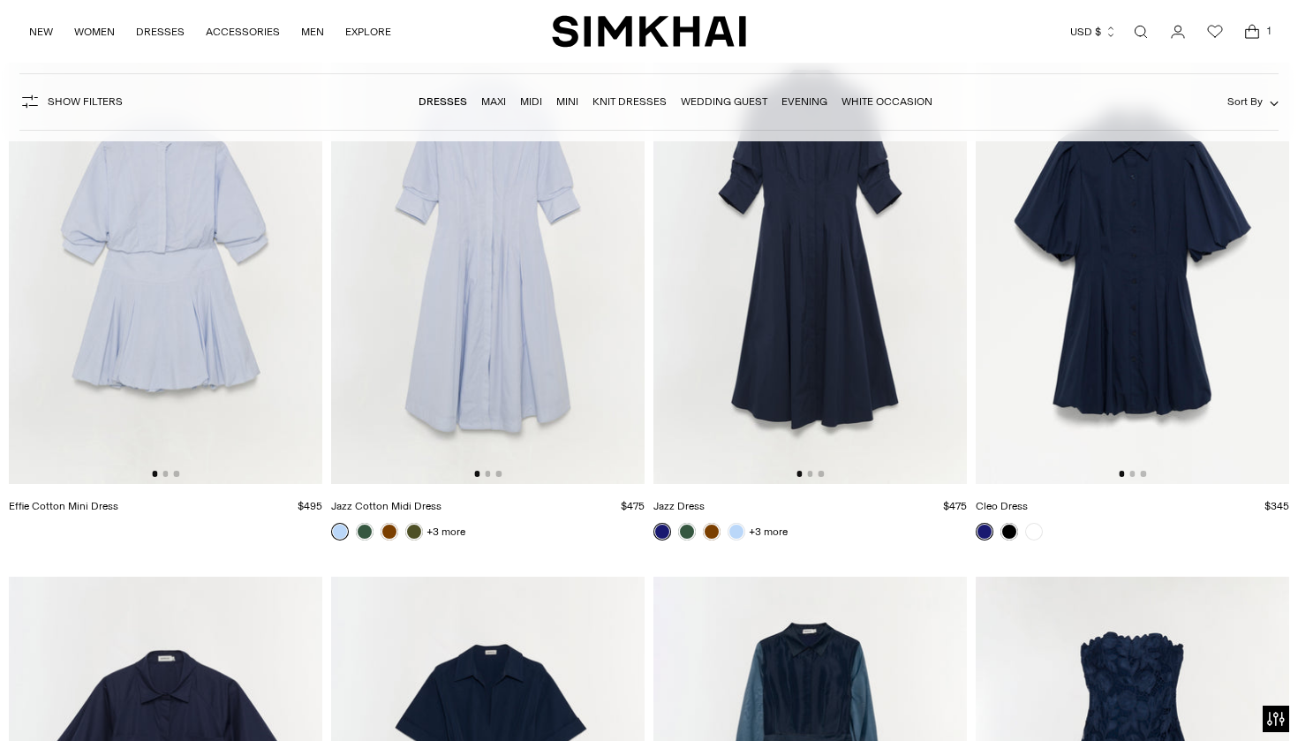
click at [1169, 275] on img at bounding box center [1131, 248] width 313 height 470
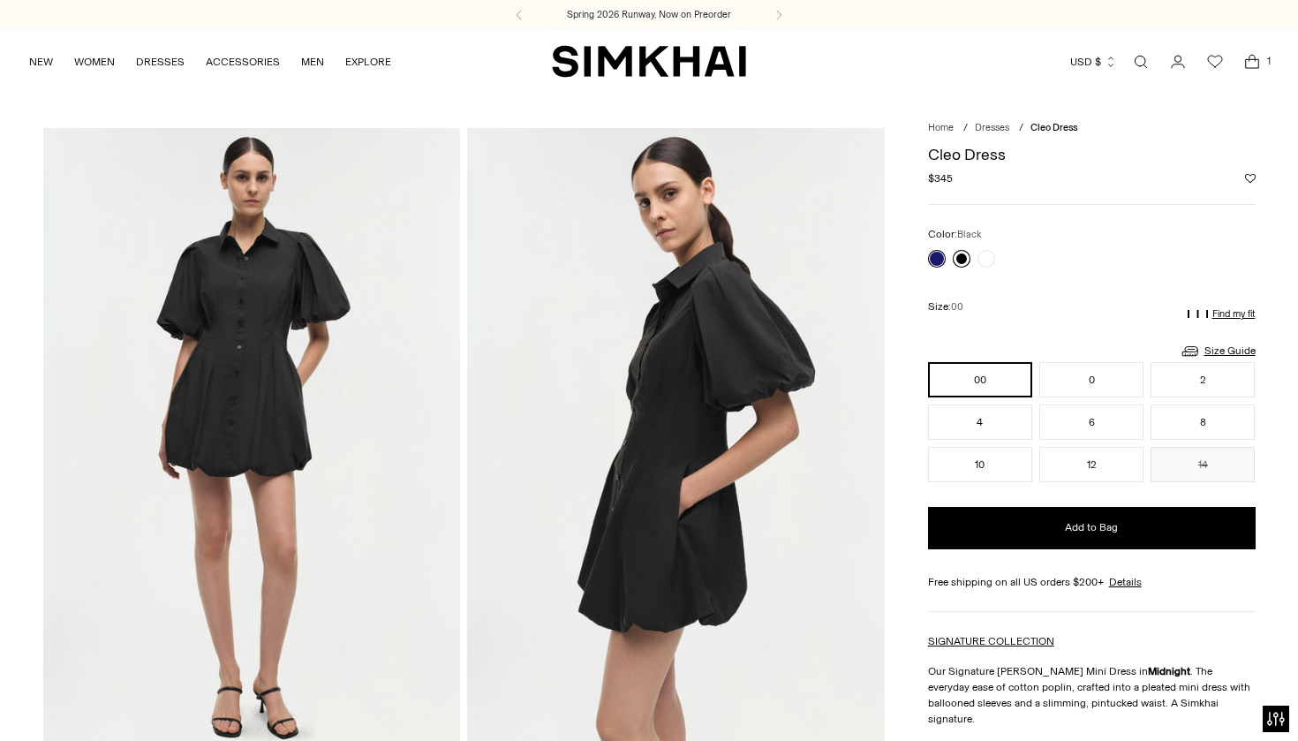
click at [958, 258] on link at bounding box center [961, 259] width 18 height 18
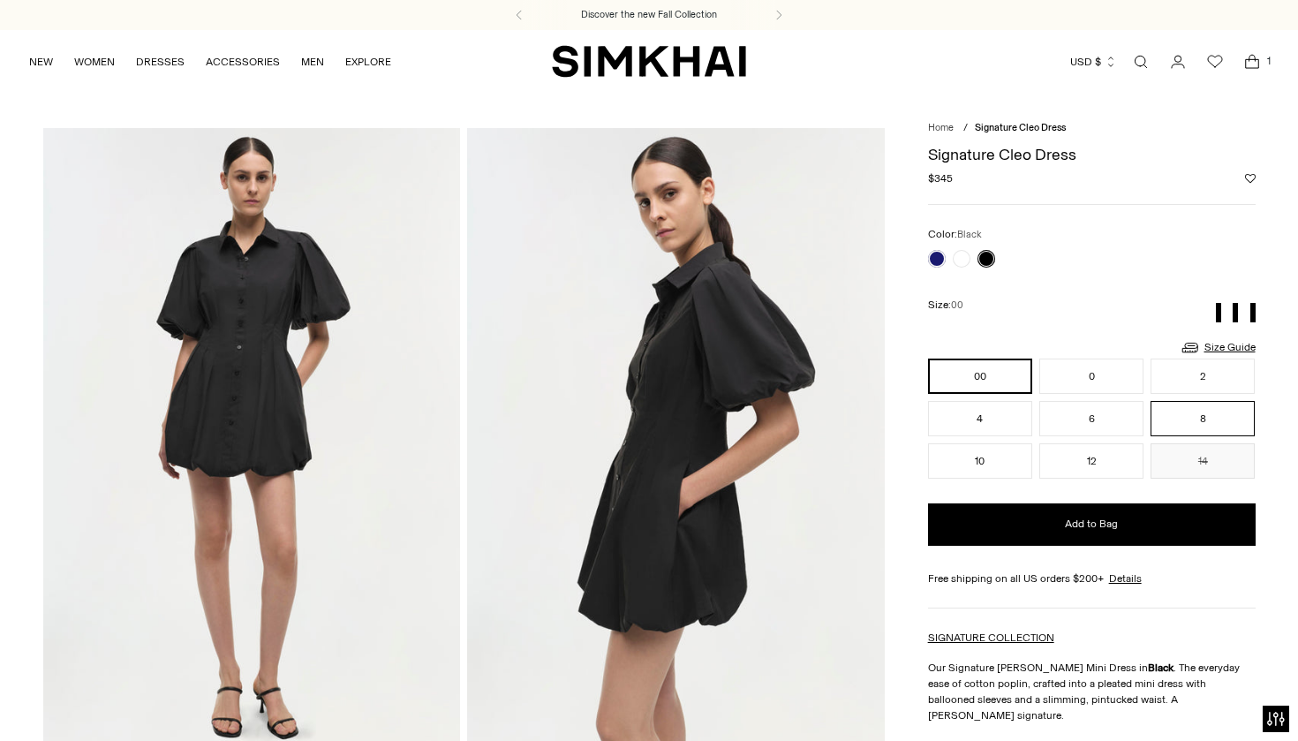
click at [1191, 415] on button "8" at bounding box center [1202, 418] width 104 height 35
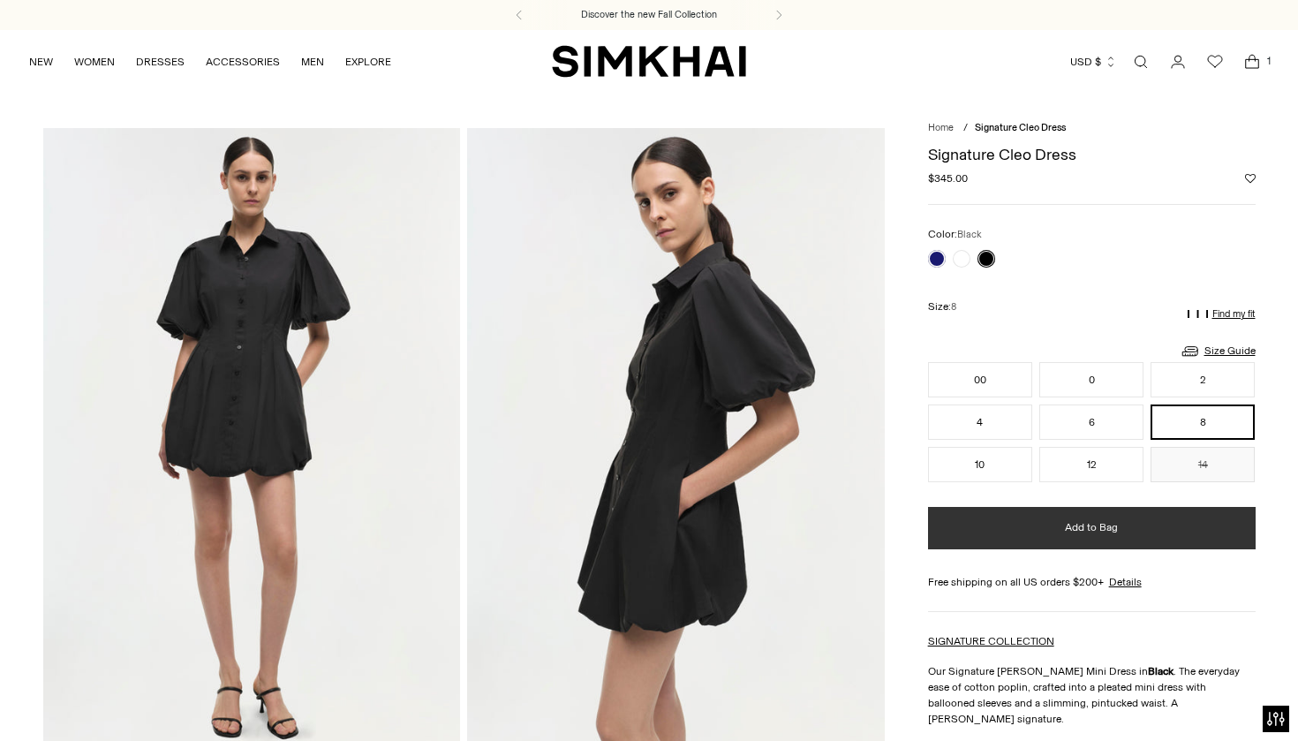
click at [1089, 527] on span "Add to Bag" at bounding box center [1091, 527] width 53 height 15
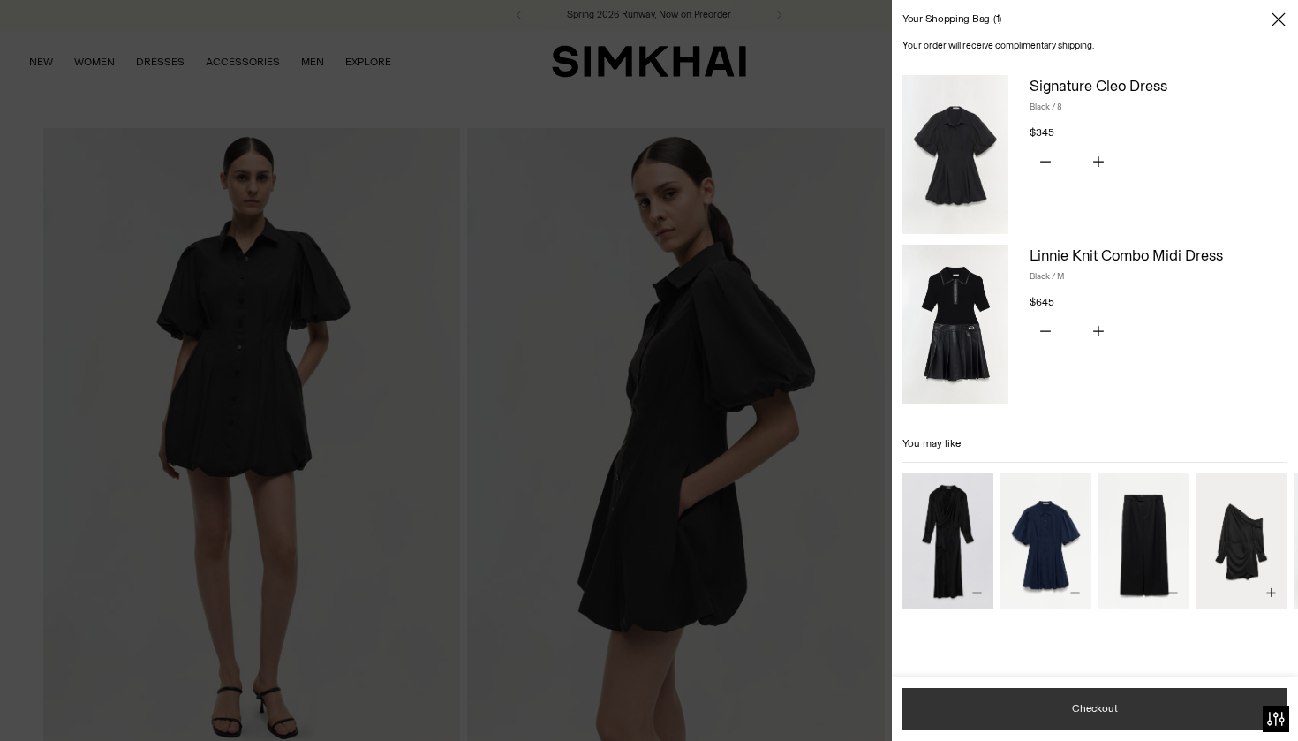
click at [1058, 716] on button "Checkout" at bounding box center [1094, 709] width 385 height 42
